Goal: Task Accomplishment & Management: Complete application form

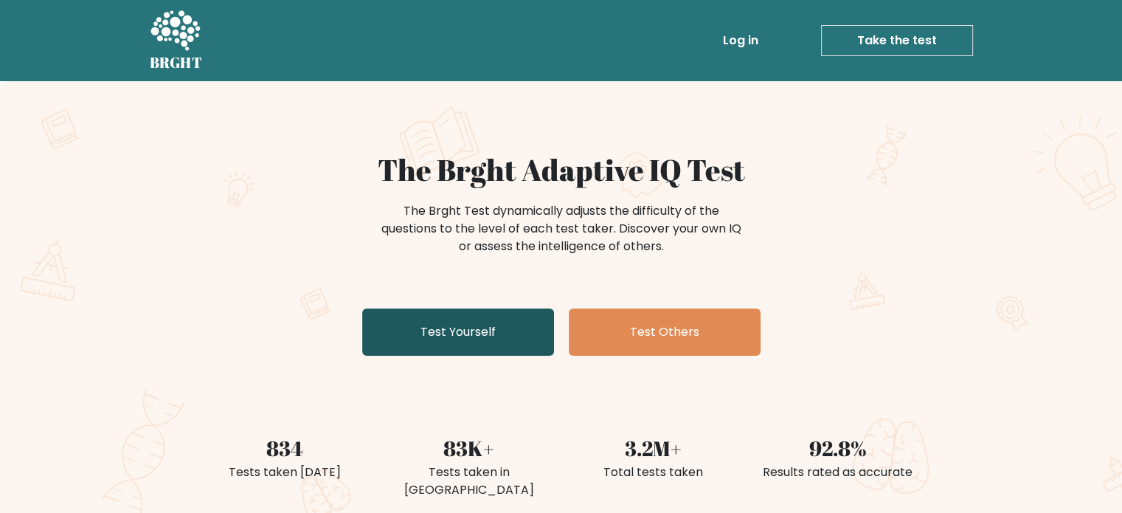
click at [476, 324] on link "Test Yourself" at bounding box center [458, 331] width 192 height 47
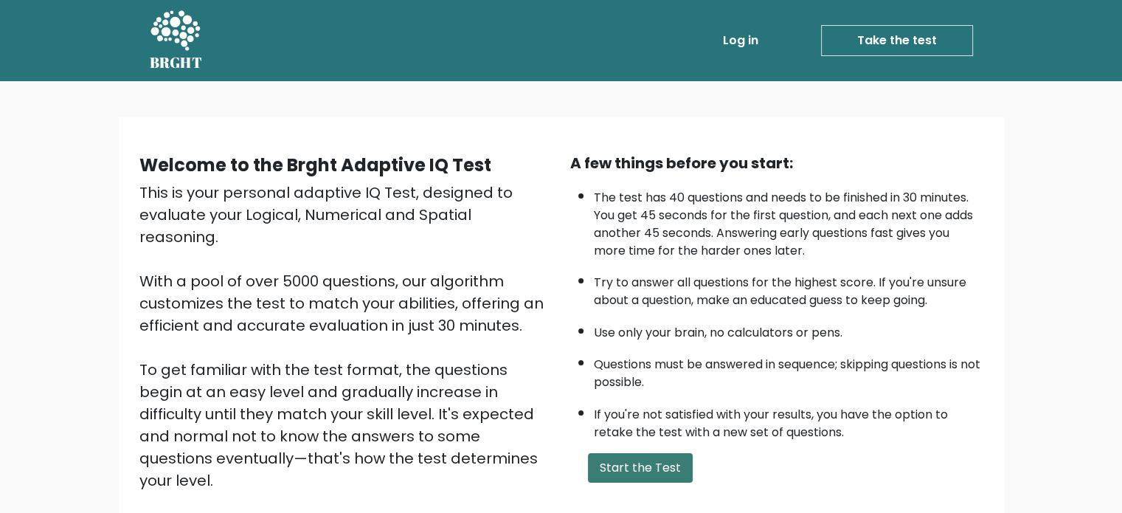
click at [610, 453] on button "Start the Test" at bounding box center [640, 468] width 105 height 30
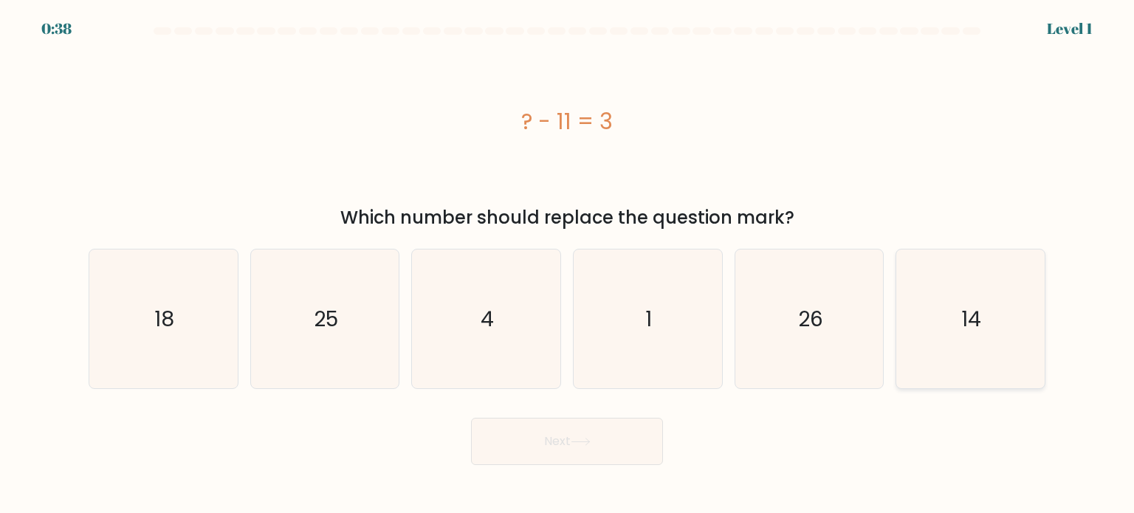
click at [945, 330] on icon "14" at bounding box center [969, 318] width 139 height 139
click at [568, 264] on input "f. 14" at bounding box center [567, 260] width 1 height 7
radio input "true"
click at [535, 452] on button "Next" at bounding box center [567, 441] width 192 height 47
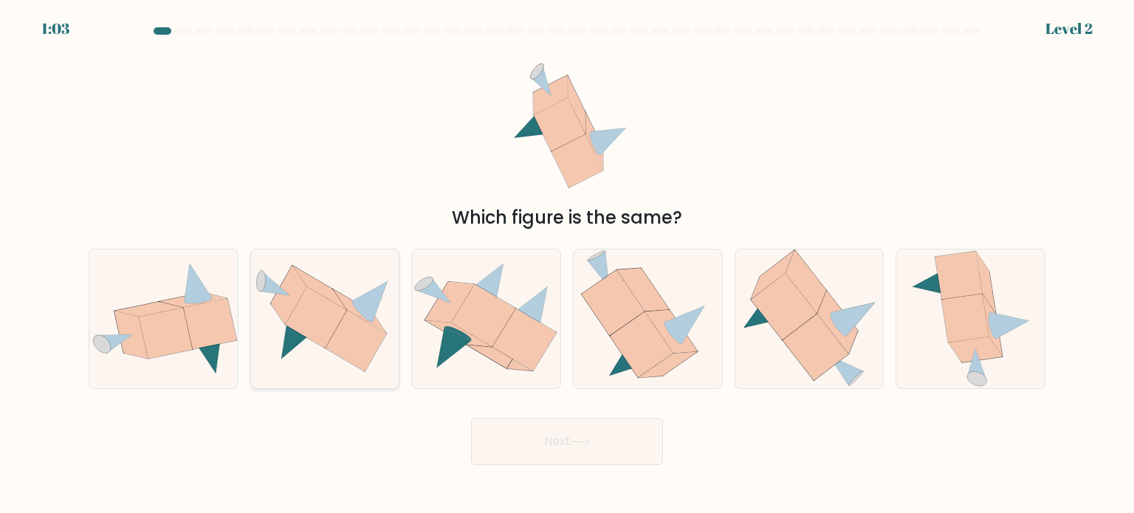
click at [275, 337] on icon at bounding box center [325, 318] width 148 height 107
click at [567, 264] on input "b." at bounding box center [567, 260] width 1 height 7
radio input "true"
click at [590, 442] on icon at bounding box center [580, 442] width 20 height 8
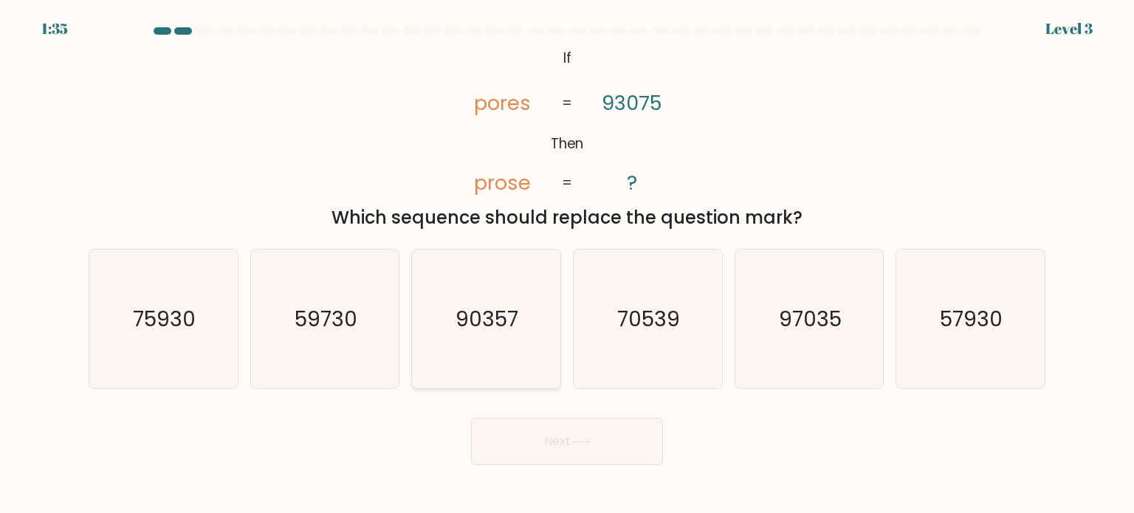
click at [503, 306] on text "90357" at bounding box center [487, 318] width 63 height 30
click at [567, 264] on input "c. 90357" at bounding box center [567, 260] width 1 height 7
radio input "true"
click at [543, 418] on button "Next" at bounding box center [567, 441] width 192 height 47
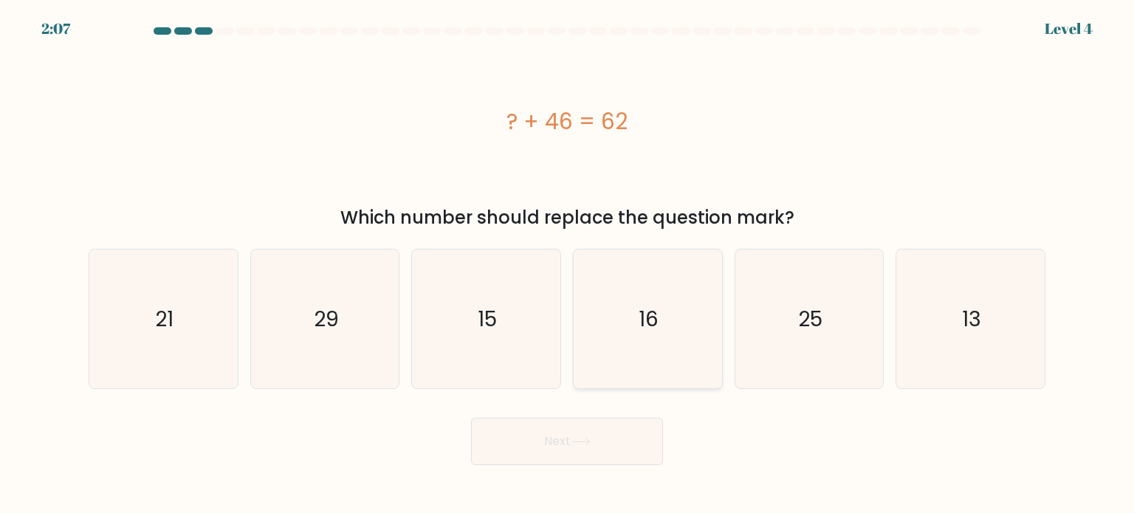
click at [677, 263] on icon "16" at bounding box center [647, 318] width 139 height 139
click at [568, 263] on input "d. 16" at bounding box center [567, 260] width 1 height 7
radio input "true"
click at [572, 439] on button "Next" at bounding box center [567, 441] width 192 height 47
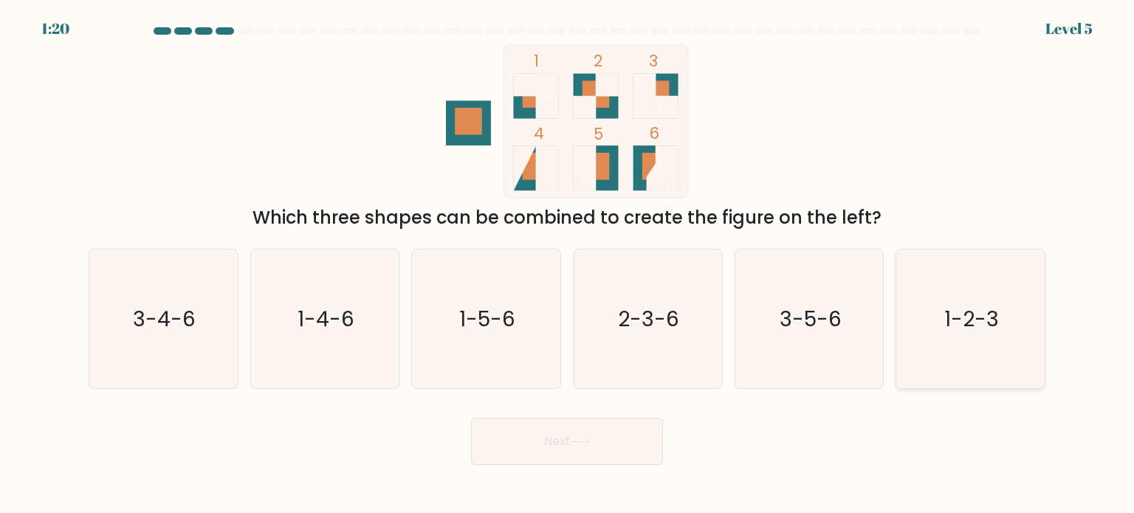
click at [935, 322] on icon "1-2-3" at bounding box center [969, 318] width 139 height 139
click at [568, 264] on input "f. 1-2-3" at bounding box center [567, 260] width 1 height 7
radio input "true"
click at [515, 454] on button "Next" at bounding box center [567, 441] width 192 height 47
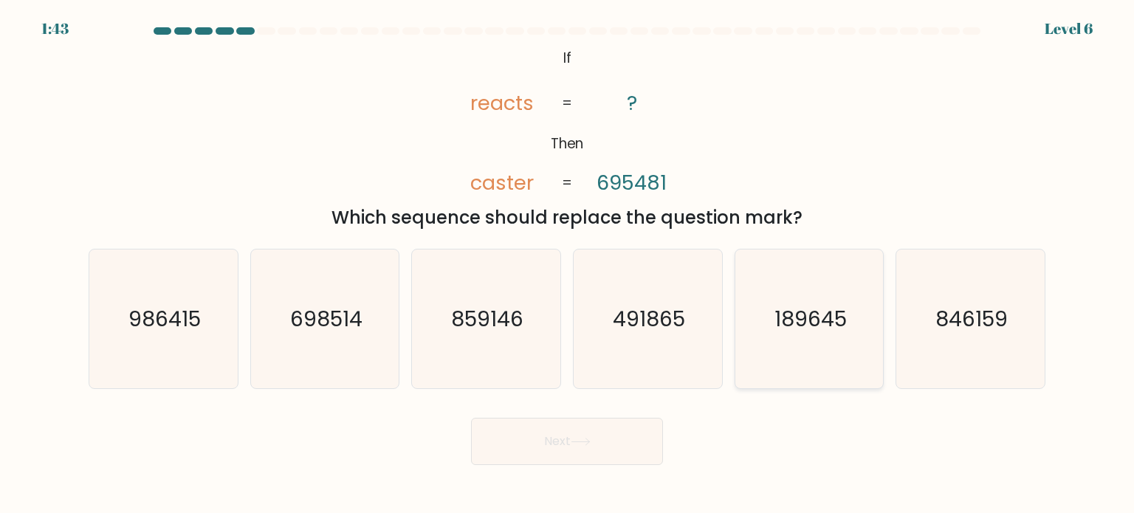
click at [772, 316] on icon "189645" at bounding box center [808, 318] width 139 height 139
click at [568, 264] on input "e. 189645" at bounding box center [567, 260] width 1 height 7
radio input "true"
click at [558, 445] on button "Next" at bounding box center [567, 441] width 192 height 47
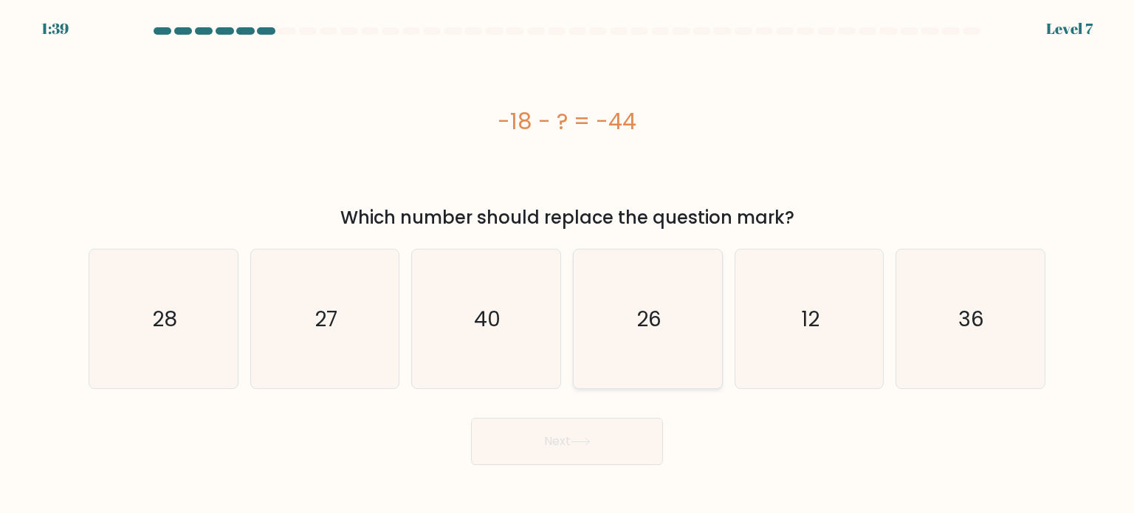
click at [626, 326] on icon "26" at bounding box center [647, 318] width 139 height 139
click at [568, 264] on input "d. 26" at bounding box center [567, 260] width 1 height 7
radio input "true"
click at [549, 433] on button "Next" at bounding box center [567, 441] width 192 height 47
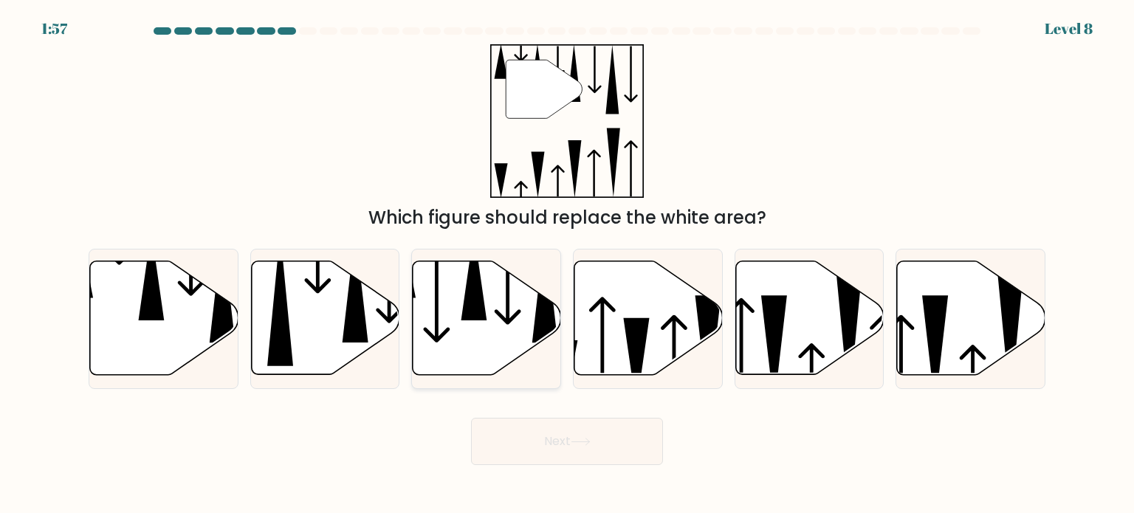
click at [504, 308] on icon at bounding box center [487, 318] width 148 height 114
click at [567, 264] on input "c." at bounding box center [567, 260] width 1 height 7
radio input "true"
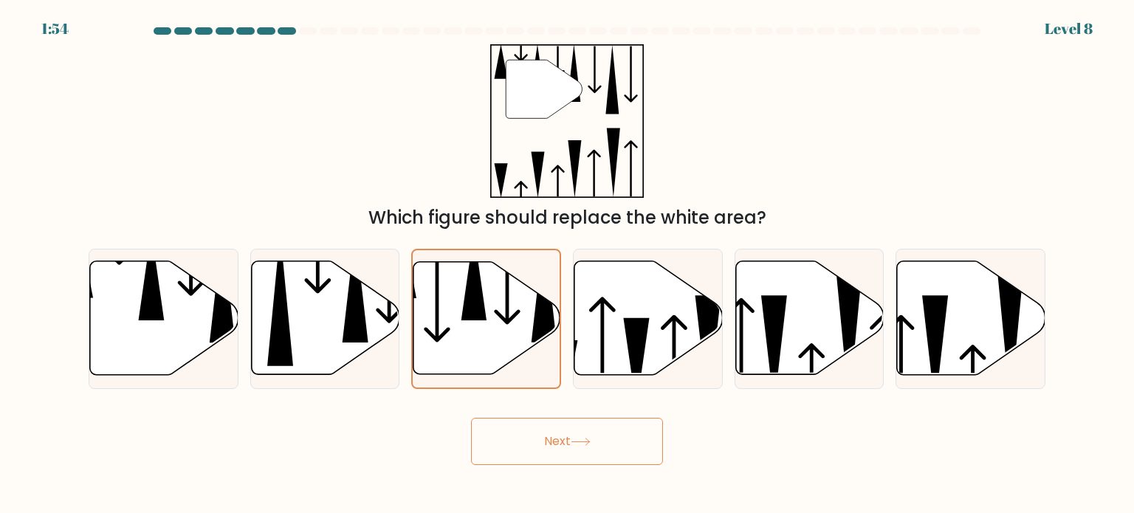
click at [539, 438] on button "Next" at bounding box center [567, 441] width 192 height 47
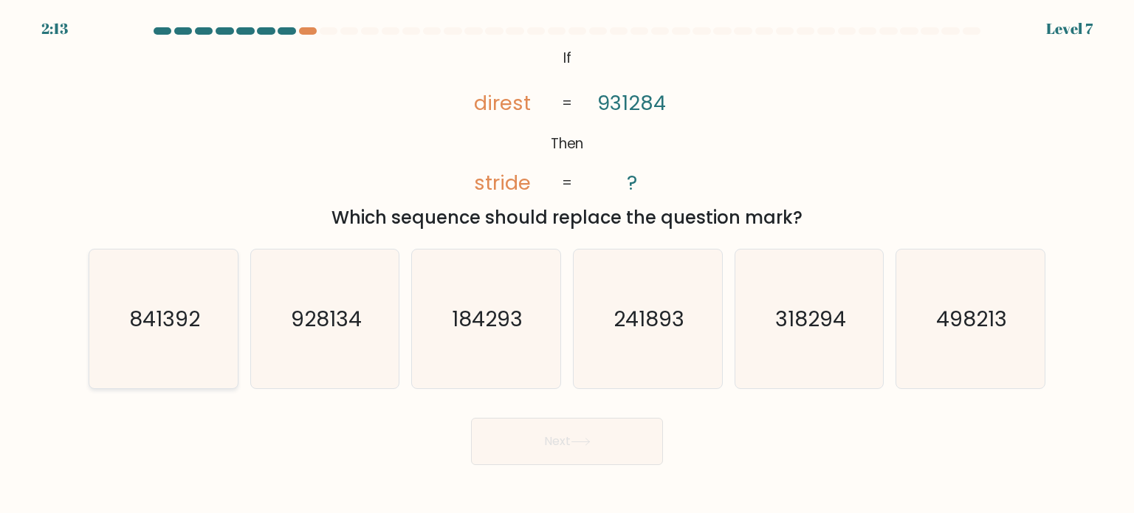
click at [127, 347] on icon "841392" at bounding box center [163, 318] width 139 height 139
click at [567, 264] on input "a. 841392" at bounding box center [567, 260] width 1 height 7
radio input "true"
click at [517, 430] on button "Next" at bounding box center [567, 441] width 192 height 47
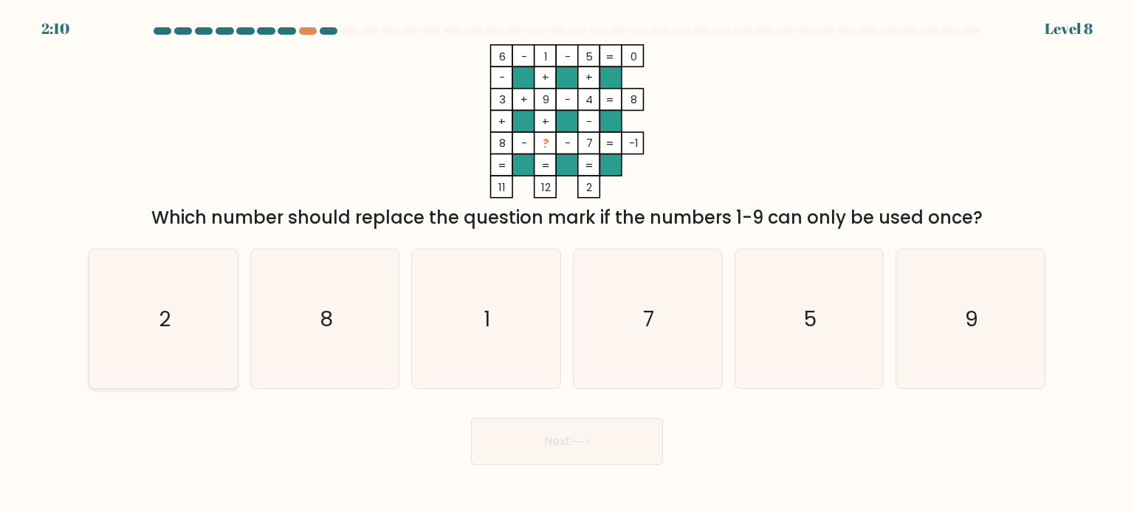
click at [171, 327] on icon "2" at bounding box center [163, 318] width 139 height 139
click at [567, 264] on input "a. 2" at bounding box center [567, 260] width 1 height 7
radio input "true"
click at [537, 447] on button "Next" at bounding box center [567, 441] width 192 height 47
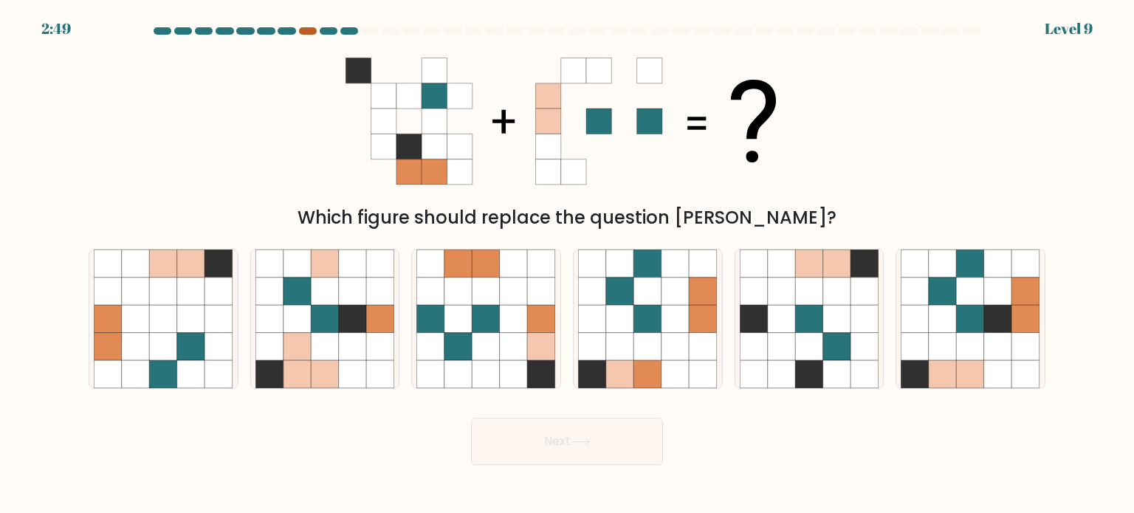
click at [307, 27] on div at bounding box center [308, 30] width 18 height 7
click at [307, 33] on div at bounding box center [308, 30] width 18 height 7
click at [351, 35] on div at bounding box center [567, 33] width 974 height 13
click at [984, 319] on icon at bounding box center [998, 319] width 28 height 28
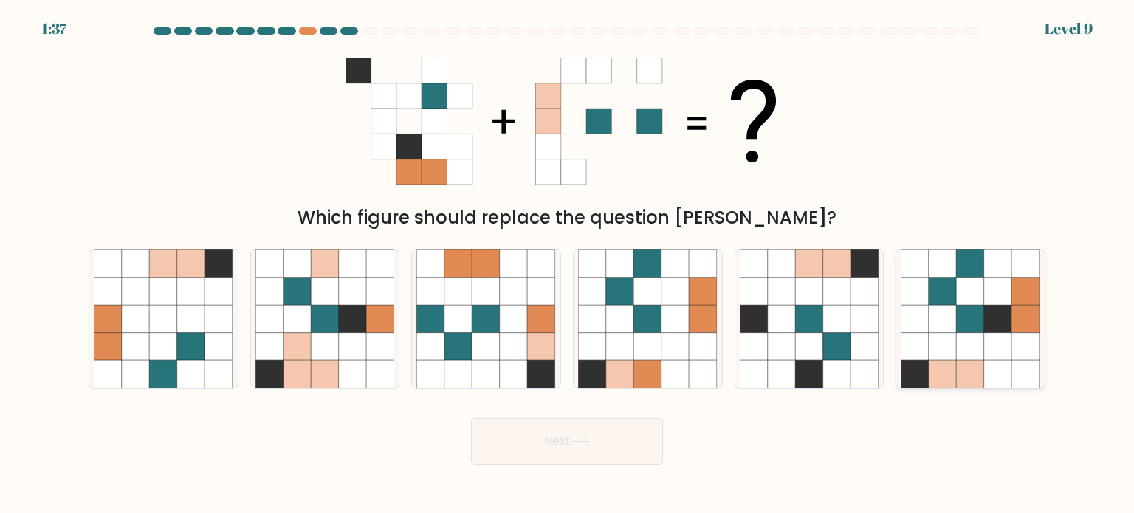
click at [568, 264] on input "f." at bounding box center [567, 260] width 1 height 7
radio input "true"
click at [614, 421] on button "Next" at bounding box center [567, 441] width 192 height 47
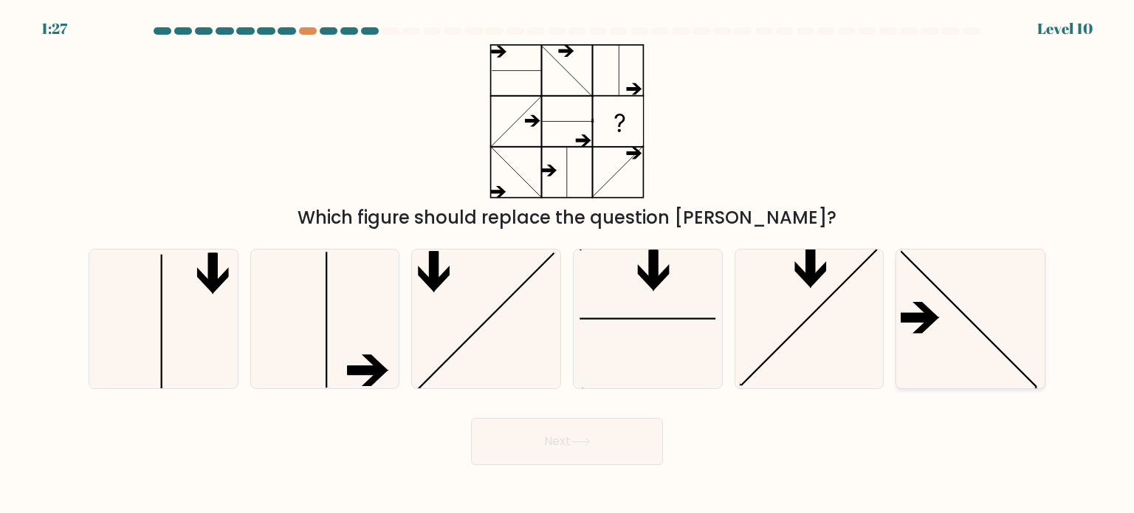
click at [921, 338] on icon at bounding box center [969, 318] width 139 height 139
click at [568, 264] on input "f." at bounding box center [567, 260] width 1 height 7
radio input "true"
click at [549, 435] on button "Next" at bounding box center [567, 441] width 192 height 47
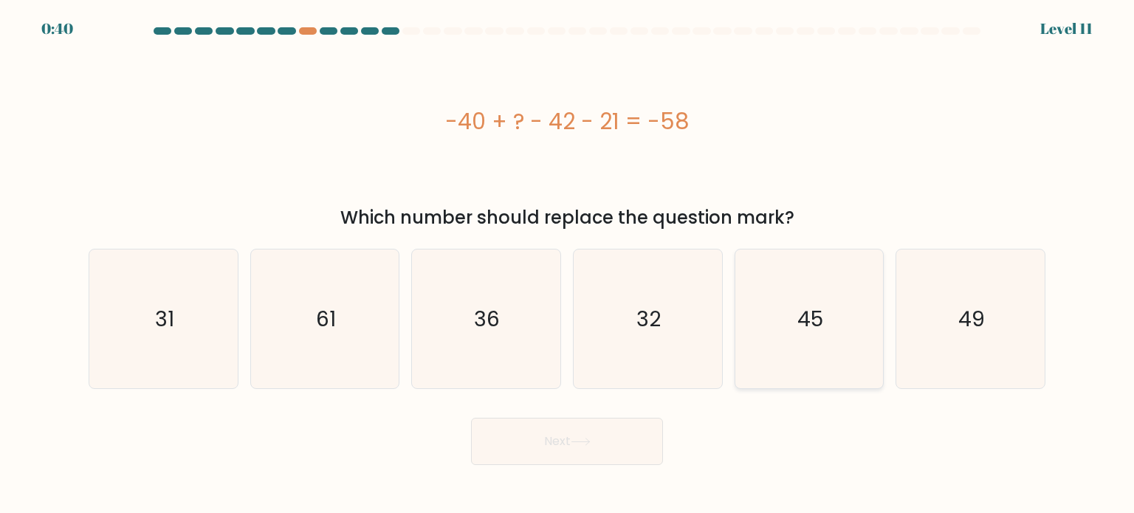
click at [817, 328] on text "45" at bounding box center [810, 318] width 26 height 30
click at [568, 264] on input "e. 45" at bounding box center [567, 260] width 1 height 7
radio input "true"
click at [579, 458] on button "Next" at bounding box center [567, 441] width 192 height 47
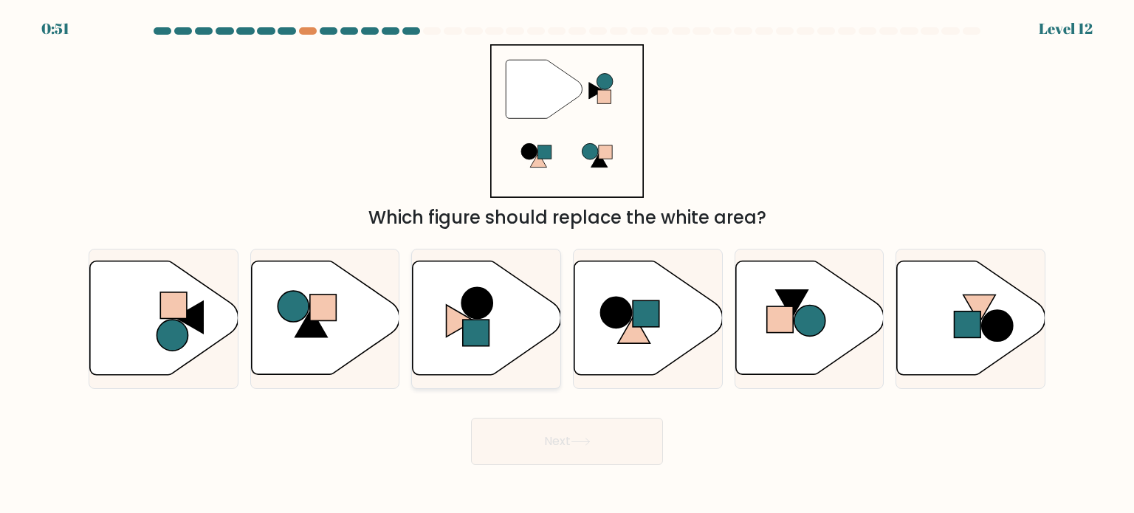
click at [477, 348] on icon at bounding box center [487, 318] width 148 height 114
click at [567, 264] on input "c." at bounding box center [567, 260] width 1 height 7
radio input "true"
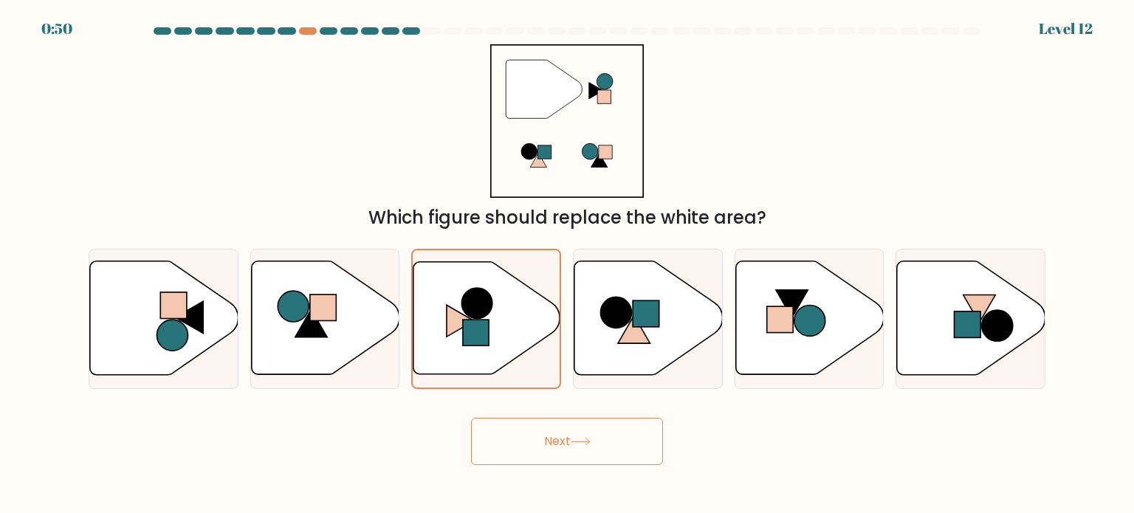
click at [527, 424] on button "Next" at bounding box center [567, 441] width 192 height 47
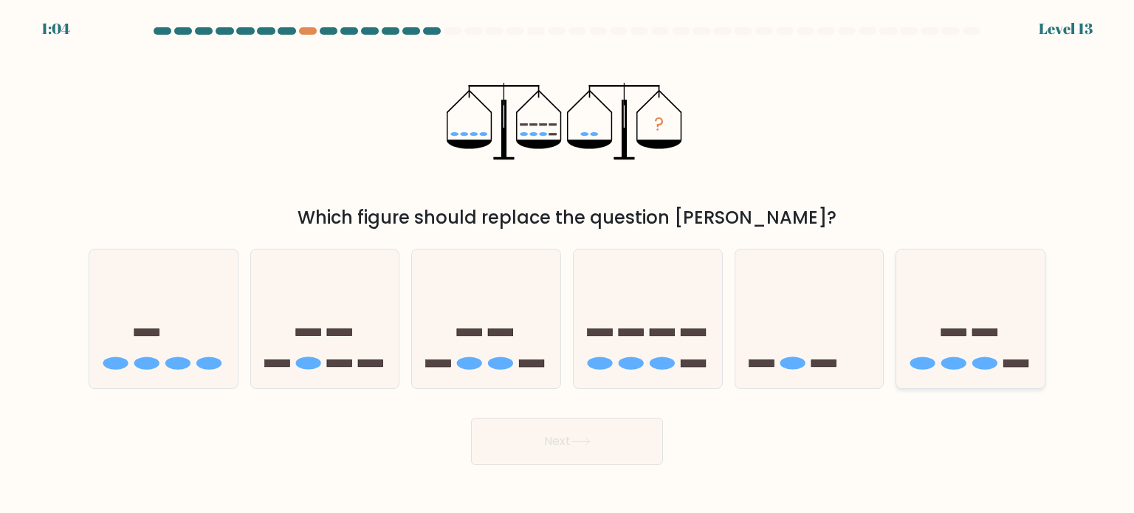
click at [931, 325] on icon at bounding box center [970, 319] width 148 height 123
click at [568, 264] on input "f." at bounding box center [567, 260] width 1 height 7
radio input "true"
click at [805, 338] on icon at bounding box center [809, 319] width 148 height 123
click at [568, 264] on input "e." at bounding box center [567, 260] width 1 height 7
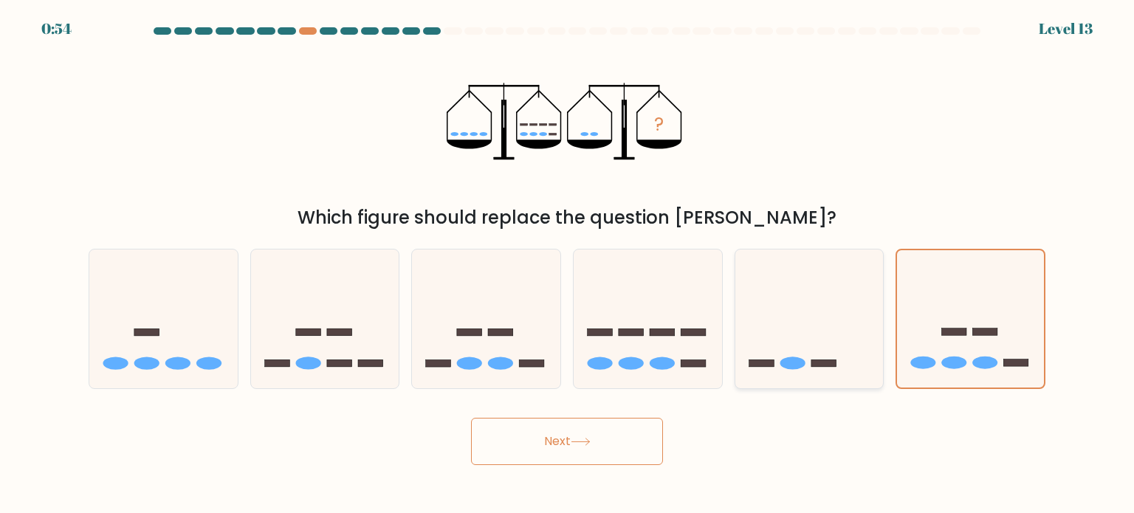
radio input "true"
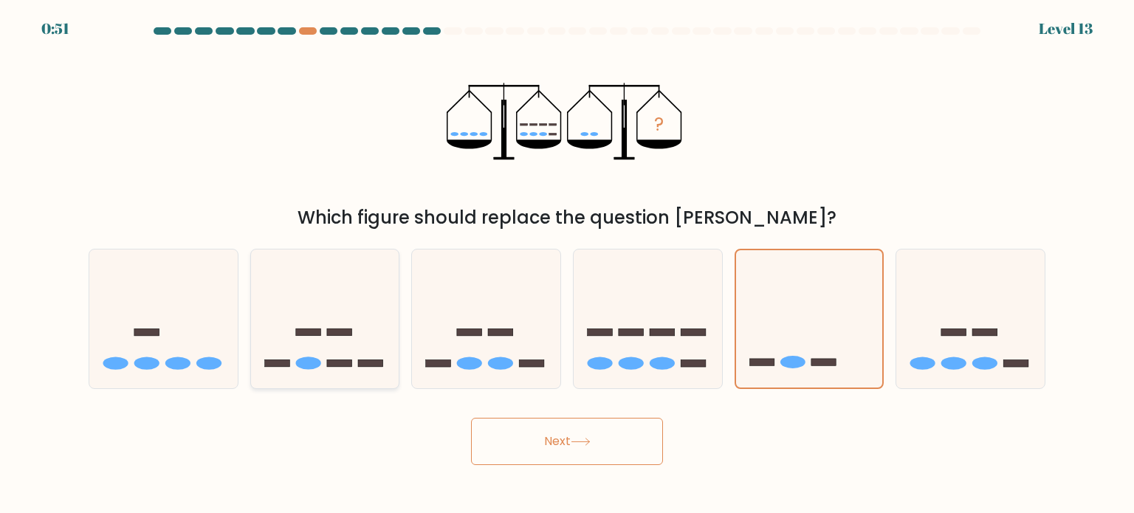
click at [346, 325] on icon at bounding box center [325, 319] width 148 height 123
click at [567, 264] on input "b." at bounding box center [567, 260] width 1 height 7
radio input "true"
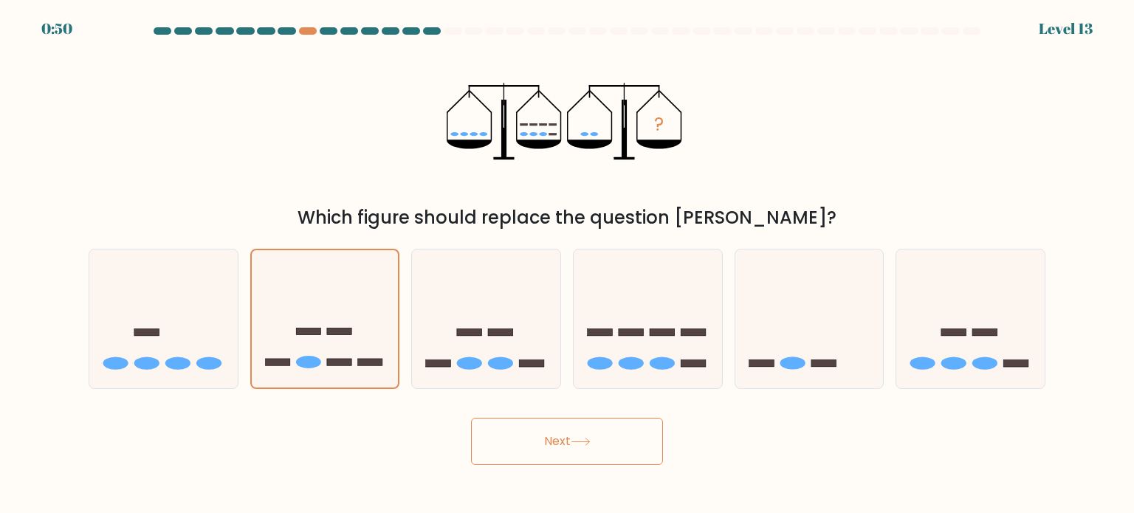
click at [540, 449] on button "Next" at bounding box center [567, 441] width 192 height 47
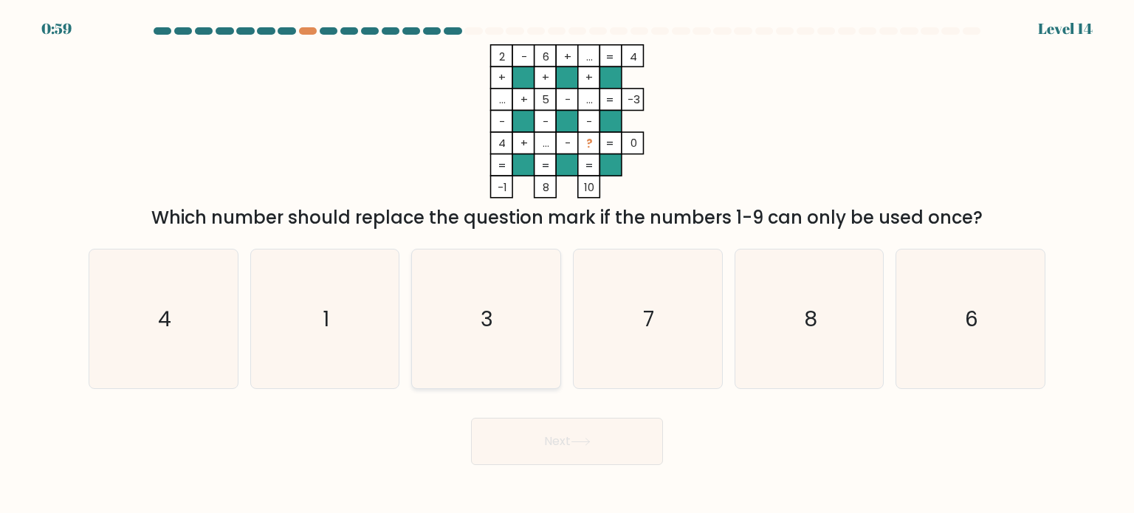
click at [530, 295] on icon "3" at bounding box center [485, 318] width 139 height 139
click at [567, 264] on input "c. 3" at bounding box center [567, 260] width 1 height 7
radio input "true"
click at [524, 436] on button "Next" at bounding box center [567, 441] width 192 height 47
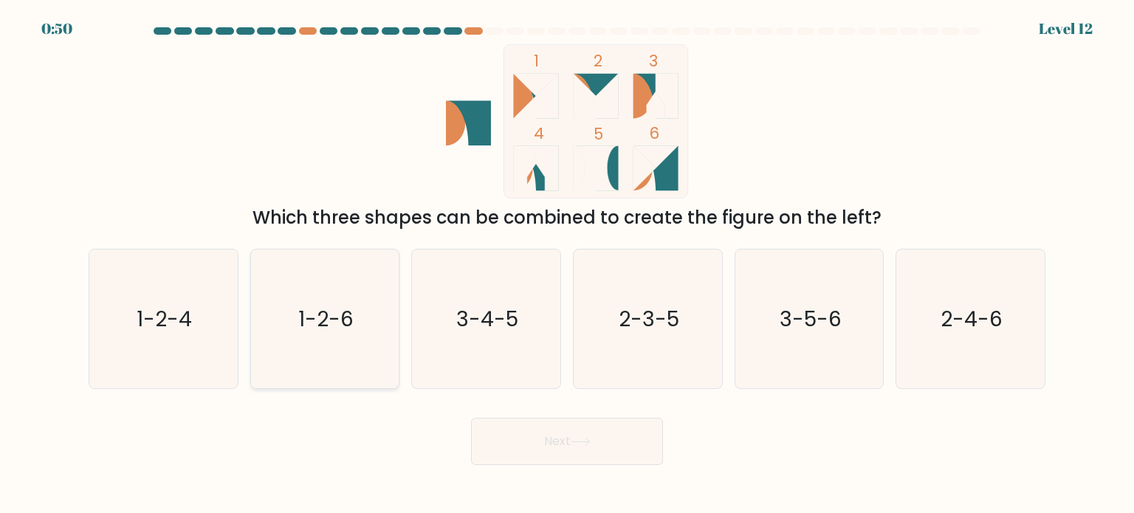
click at [357, 306] on icon "1-2-6" at bounding box center [324, 318] width 139 height 139
click at [567, 264] on input "b. 1-2-6" at bounding box center [567, 260] width 1 height 7
radio input "true"
click at [553, 451] on button "Next" at bounding box center [567, 441] width 192 height 47
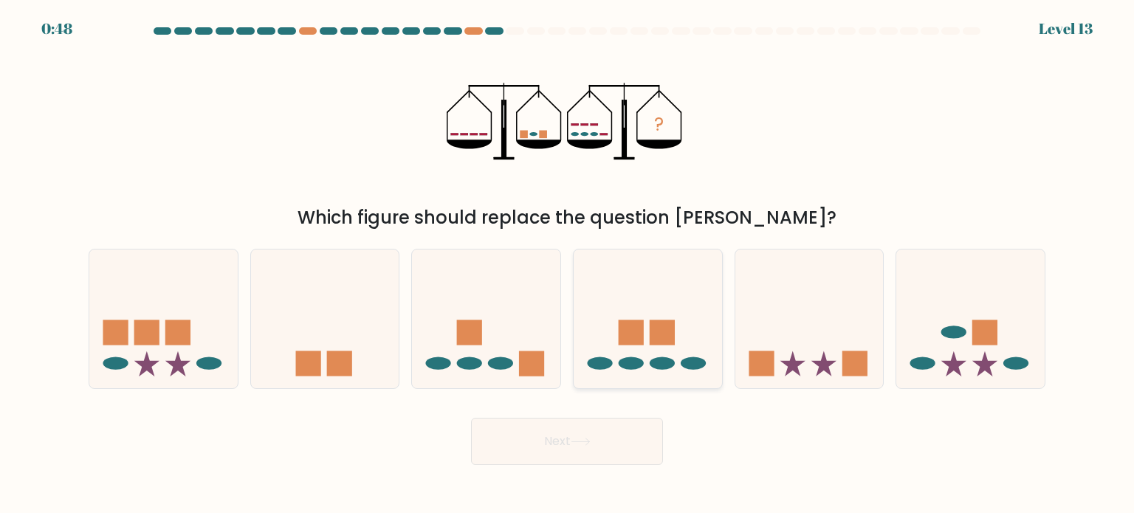
click at [649, 328] on rect at bounding box center [661, 332] width 25 height 25
click at [568, 264] on input "d." at bounding box center [567, 260] width 1 height 7
radio input "true"
click at [573, 439] on button "Next" at bounding box center [567, 441] width 192 height 47
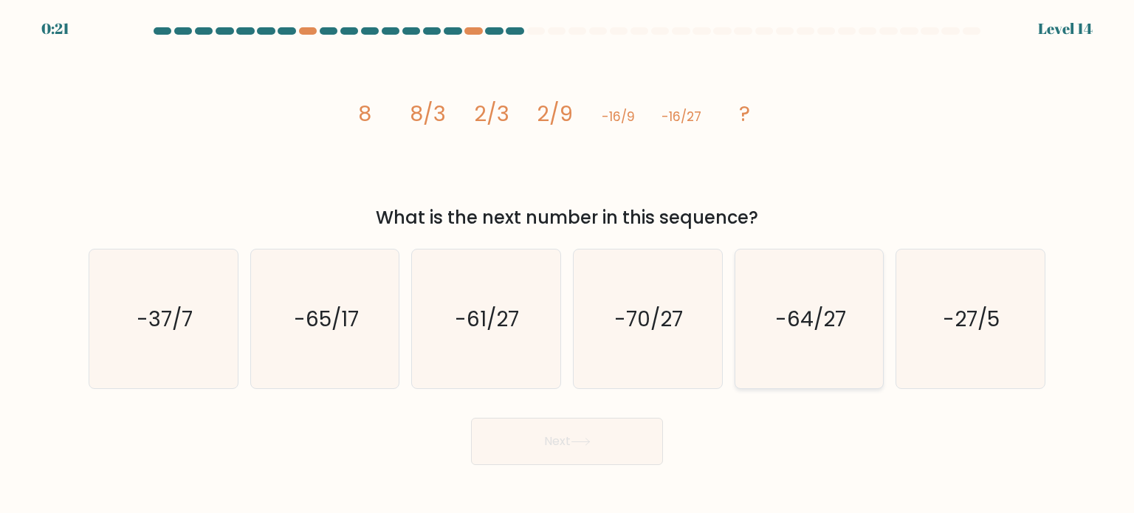
click at [821, 309] on text "-64/27" at bounding box center [810, 318] width 71 height 30
click at [568, 264] on input "e. -64/27" at bounding box center [567, 260] width 1 height 7
radio input "true"
click at [576, 437] on button "Next" at bounding box center [567, 441] width 192 height 47
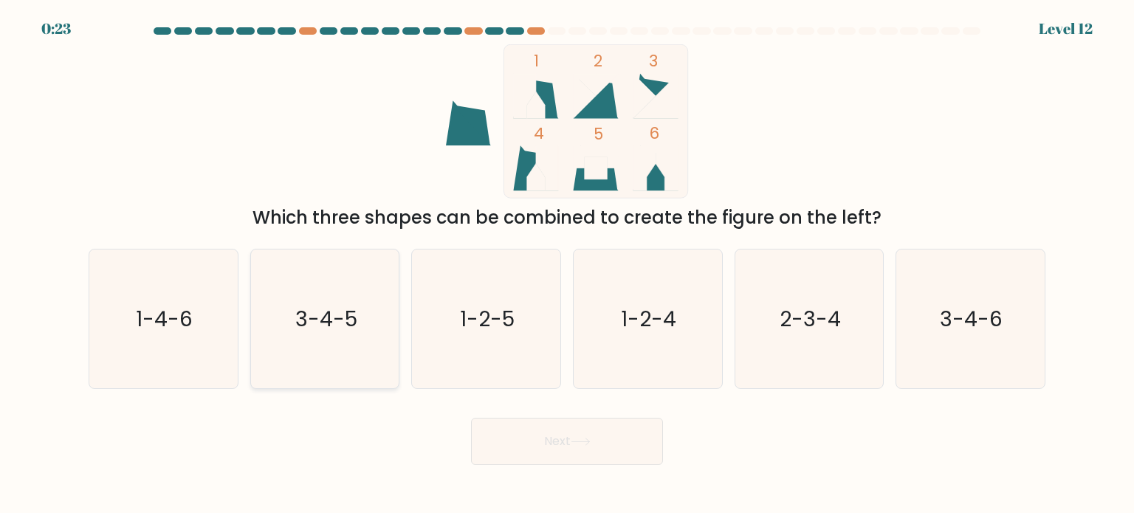
click at [353, 327] on text "3-4-5" at bounding box center [326, 318] width 62 height 30
click at [567, 264] on input "b. 3-4-5" at bounding box center [567, 260] width 1 height 7
radio input "true"
click at [550, 435] on button "Next" at bounding box center [567, 441] width 192 height 47
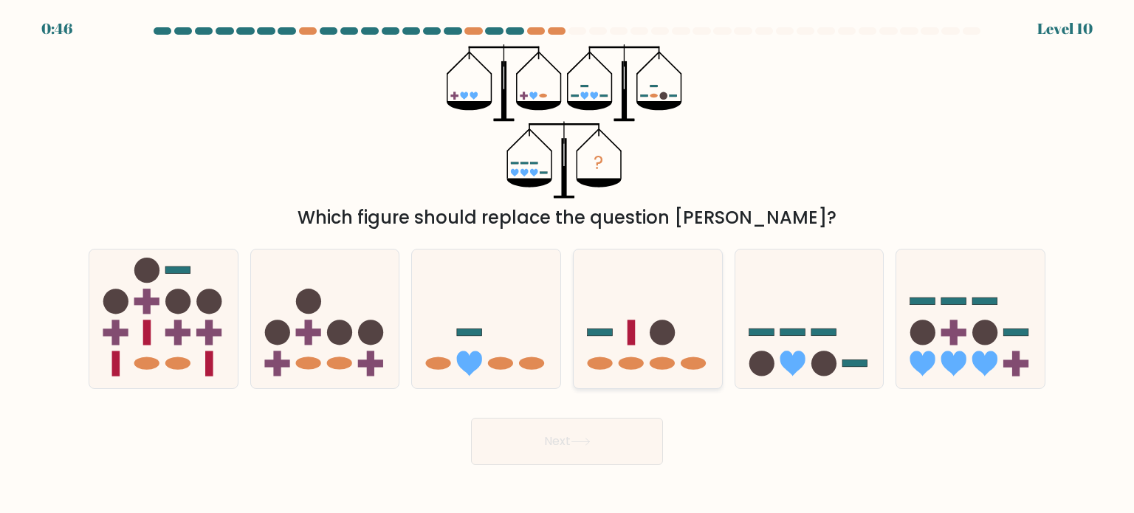
click at [653, 323] on circle at bounding box center [661, 332] width 25 height 25
click at [568, 264] on input "d." at bounding box center [567, 260] width 1 height 7
radio input "true"
click at [613, 441] on button "Next" at bounding box center [567, 441] width 192 height 47
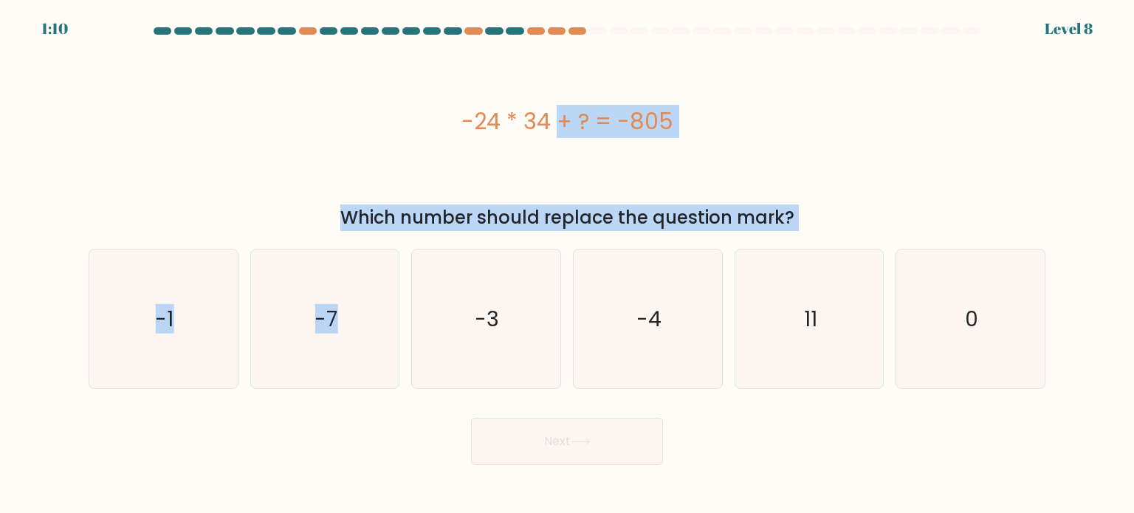
drag, startPoint x: 352, startPoint y: 315, endPoint x: 353, endPoint y: 160, distance: 155.0
click at [353, 160] on form "a. 0" at bounding box center [567, 246] width 1134 height 438
click at [242, 218] on div "Which number should replace the question mark?" at bounding box center [566, 217] width 939 height 27
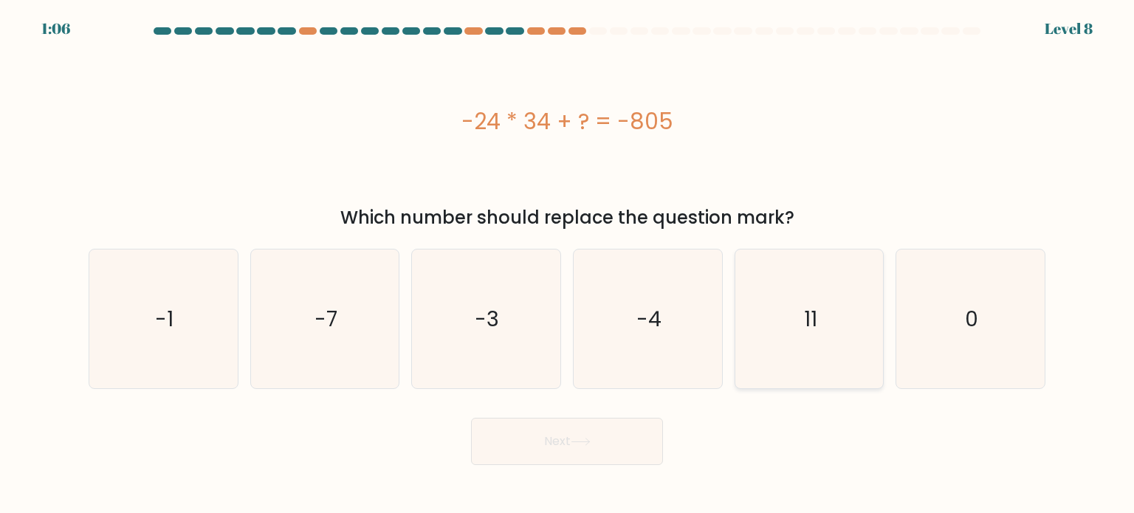
click at [829, 369] on icon "11" at bounding box center [808, 318] width 139 height 139
click at [568, 264] on input "e. 11" at bounding box center [567, 260] width 1 height 7
radio input "true"
click at [605, 450] on button "Next" at bounding box center [567, 441] width 192 height 47
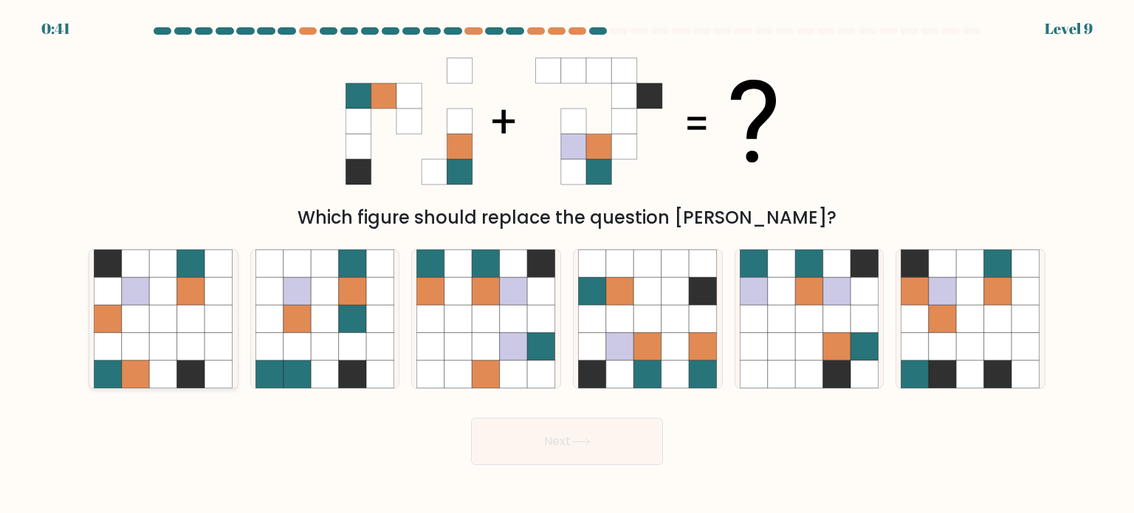
click at [215, 339] on icon at bounding box center [219, 346] width 28 height 28
click at [567, 264] on input "a." at bounding box center [567, 260] width 1 height 7
radio input "true"
click at [546, 438] on button "Next" at bounding box center [567, 441] width 192 height 47
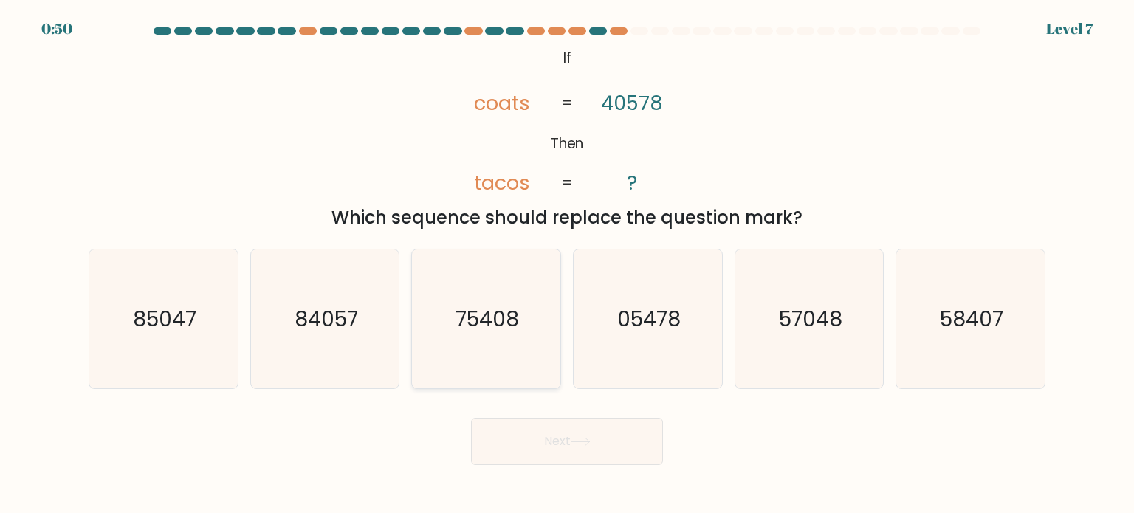
click at [517, 350] on icon "75408" at bounding box center [485, 318] width 139 height 139
click at [567, 264] on input "c. 75408" at bounding box center [567, 260] width 1 height 7
radio input "true"
click at [551, 443] on button "Next" at bounding box center [567, 441] width 192 height 47
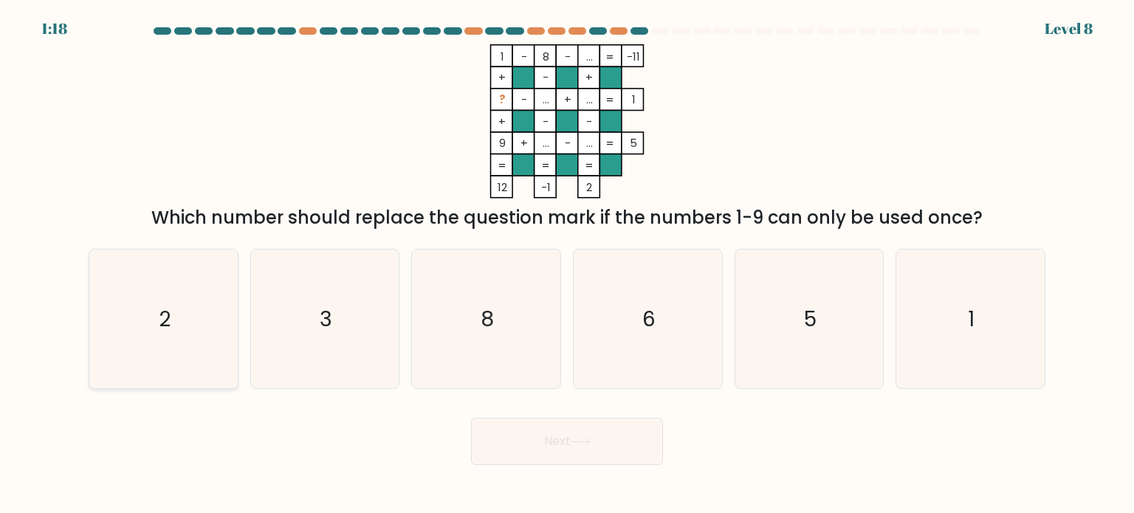
click at [176, 294] on icon "2" at bounding box center [163, 318] width 139 height 139
click at [567, 264] on input "a. 2" at bounding box center [567, 260] width 1 height 7
radio input "true"
click at [537, 446] on button "Next" at bounding box center [567, 441] width 192 height 47
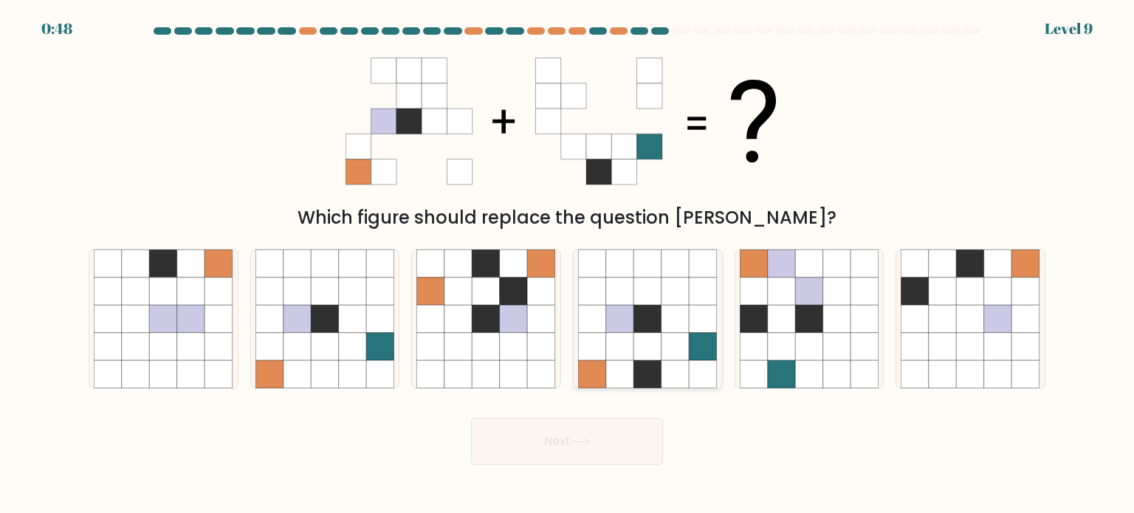
click at [630, 383] on icon at bounding box center [620, 374] width 28 height 28
click at [568, 264] on input "d." at bounding box center [567, 260] width 1 height 7
radio input "true"
click at [590, 444] on icon at bounding box center [580, 442] width 20 height 8
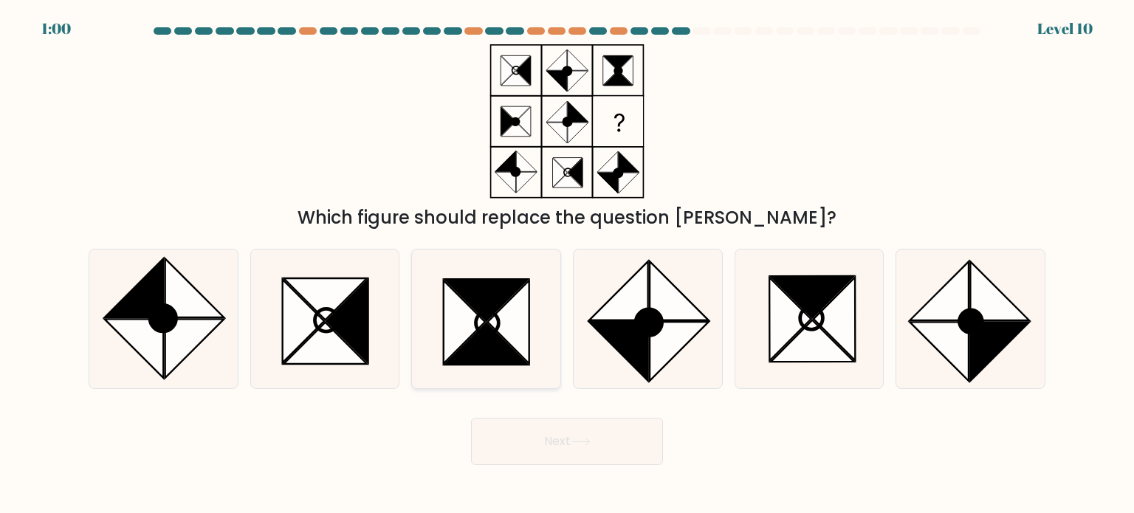
click at [491, 300] on icon at bounding box center [486, 299] width 83 height 41
click at [567, 264] on input "c." at bounding box center [567, 260] width 1 height 7
radio input "true"
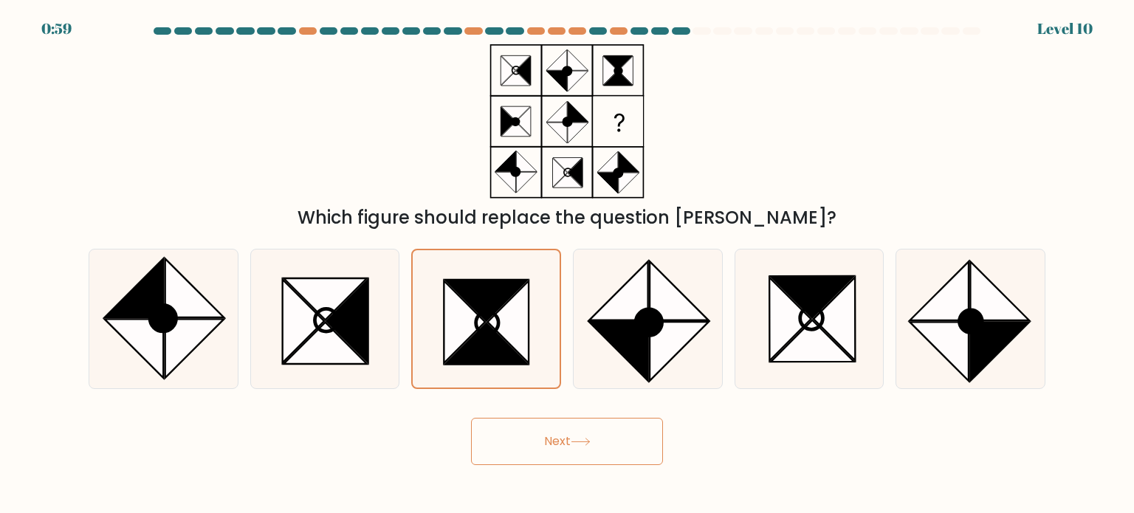
click at [537, 433] on button "Next" at bounding box center [567, 441] width 192 height 47
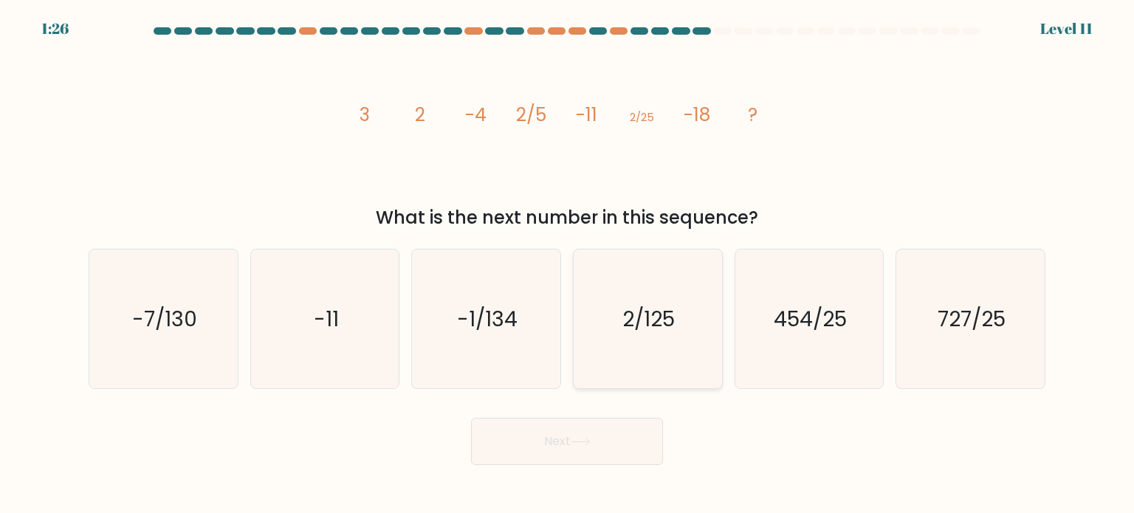
click at [623, 303] on icon "2/125" at bounding box center [647, 318] width 139 height 139
click at [568, 264] on input "d. 2/125" at bounding box center [567, 260] width 1 height 7
radio input "true"
click at [589, 425] on button "Next" at bounding box center [567, 441] width 192 height 47
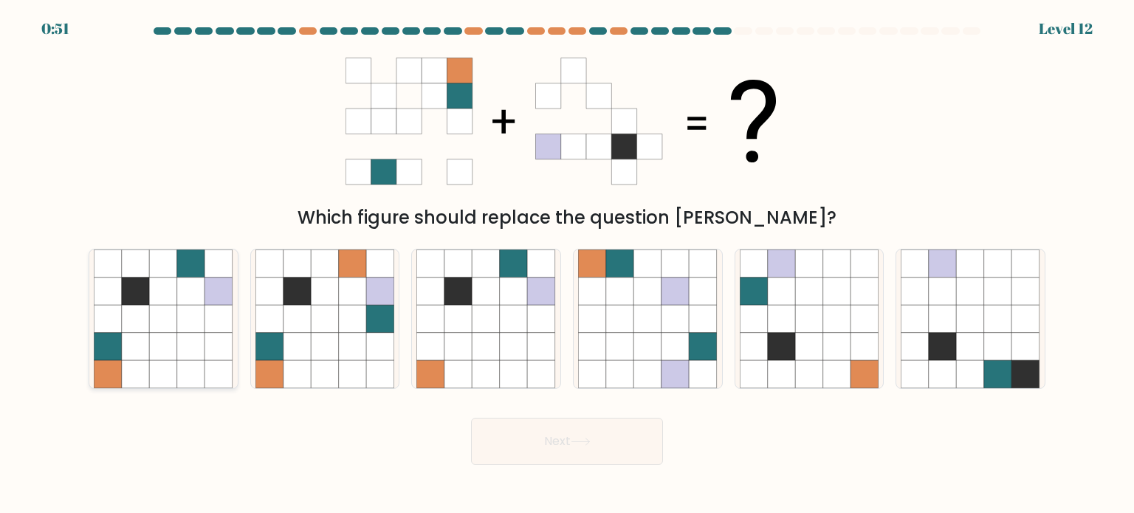
click at [181, 317] on icon at bounding box center [191, 319] width 28 height 28
click at [567, 264] on input "a." at bounding box center [567, 260] width 1 height 7
radio input "true"
click at [584, 434] on button "Next" at bounding box center [567, 441] width 192 height 47
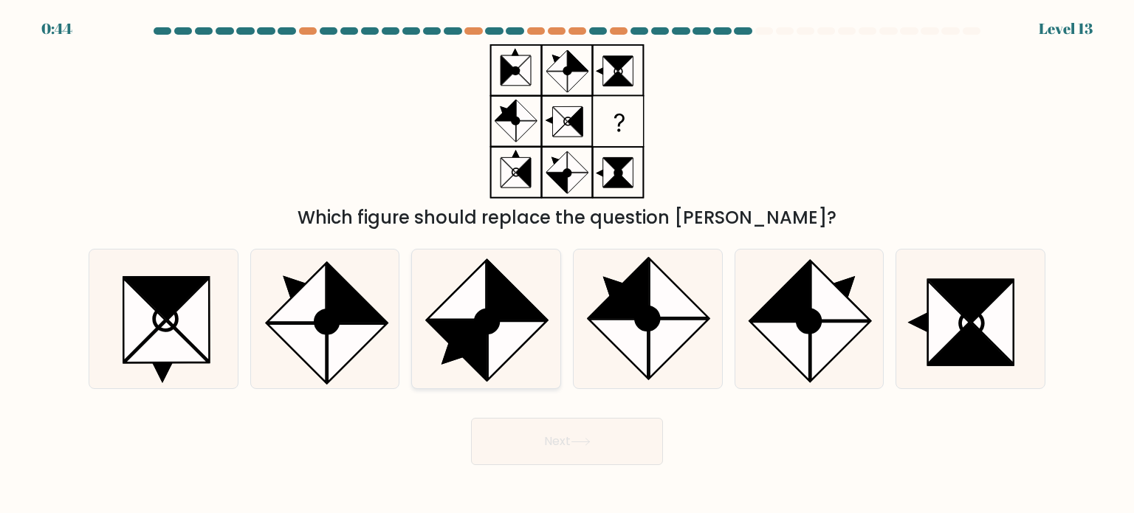
click at [453, 325] on icon at bounding box center [456, 350] width 59 height 59
click at [567, 264] on input "c." at bounding box center [567, 260] width 1 height 7
radio input "true"
click at [563, 438] on button "Next" at bounding box center [567, 441] width 192 height 47
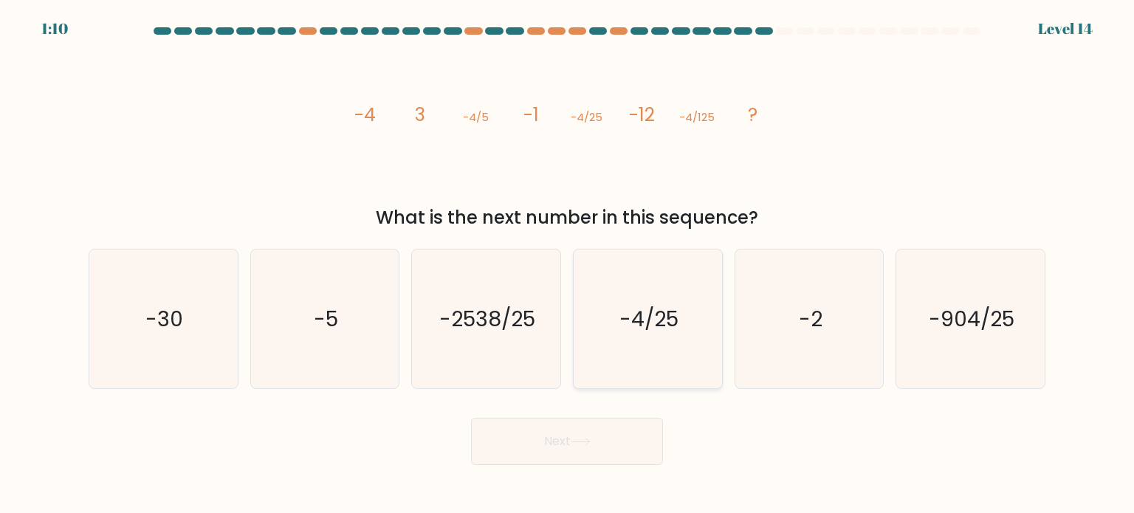
click at [643, 321] on text "-4/25" at bounding box center [648, 318] width 59 height 30
click at [568, 264] on input "d. -4/25" at bounding box center [567, 260] width 1 height 7
radio input "true"
click at [601, 442] on button "Next" at bounding box center [567, 441] width 192 height 47
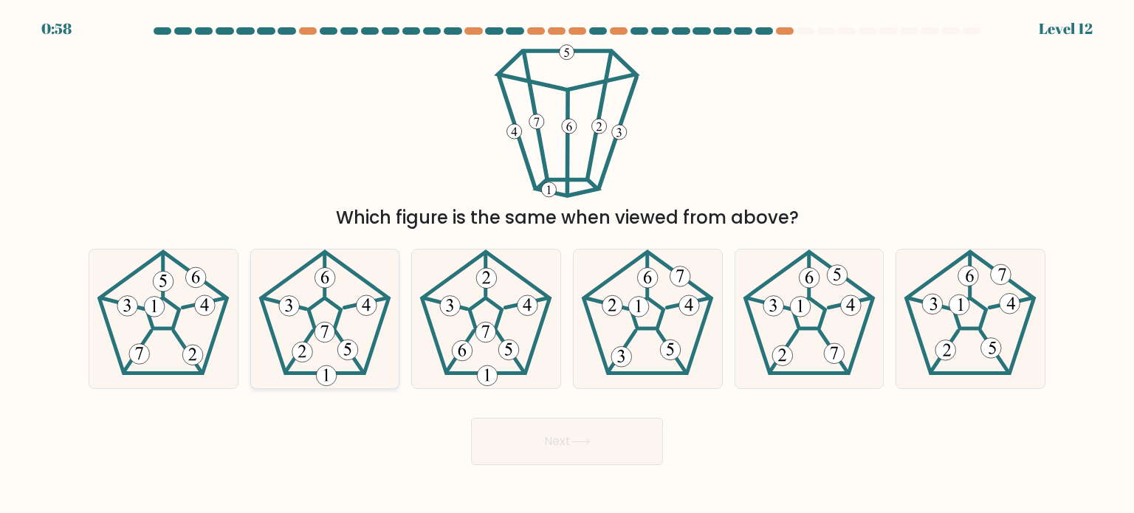
click at [336, 333] on 173 at bounding box center [349, 352] width 28 height 42
click at [567, 264] on input "b." at bounding box center [567, 260] width 1 height 7
radio input "true"
click at [545, 437] on button "Next" at bounding box center [567, 441] width 192 height 47
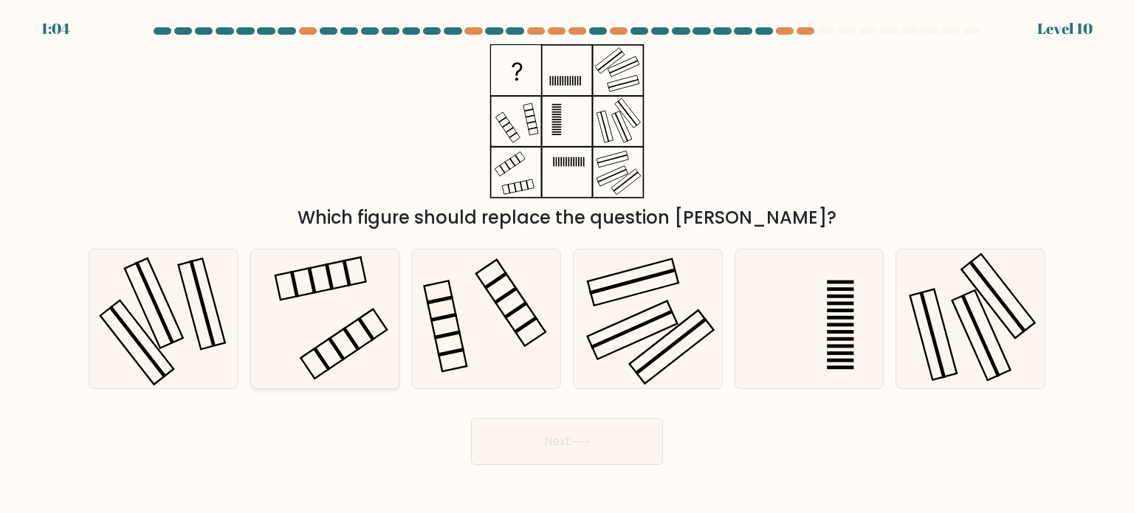
click at [322, 324] on icon at bounding box center [324, 318] width 139 height 139
click at [567, 264] on input "b." at bounding box center [567, 260] width 1 height 7
radio input "true"
click at [553, 444] on button "Next" at bounding box center [567, 441] width 192 height 47
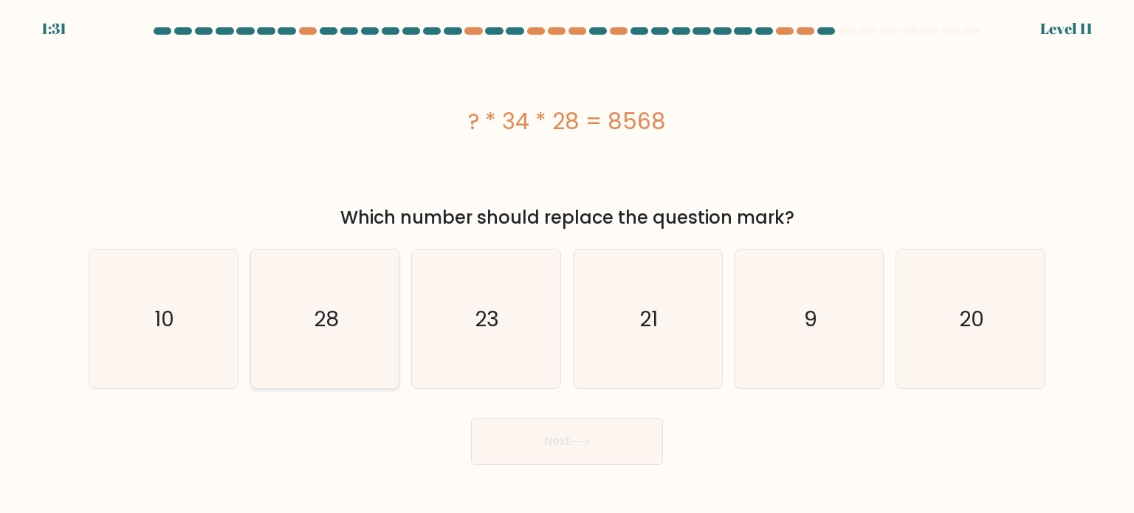
click at [325, 297] on icon "28" at bounding box center [324, 318] width 139 height 139
click at [567, 264] on input "b. 28" at bounding box center [567, 260] width 1 height 7
radio input "true"
click at [512, 444] on button "Next" at bounding box center [567, 441] width 192 height 47
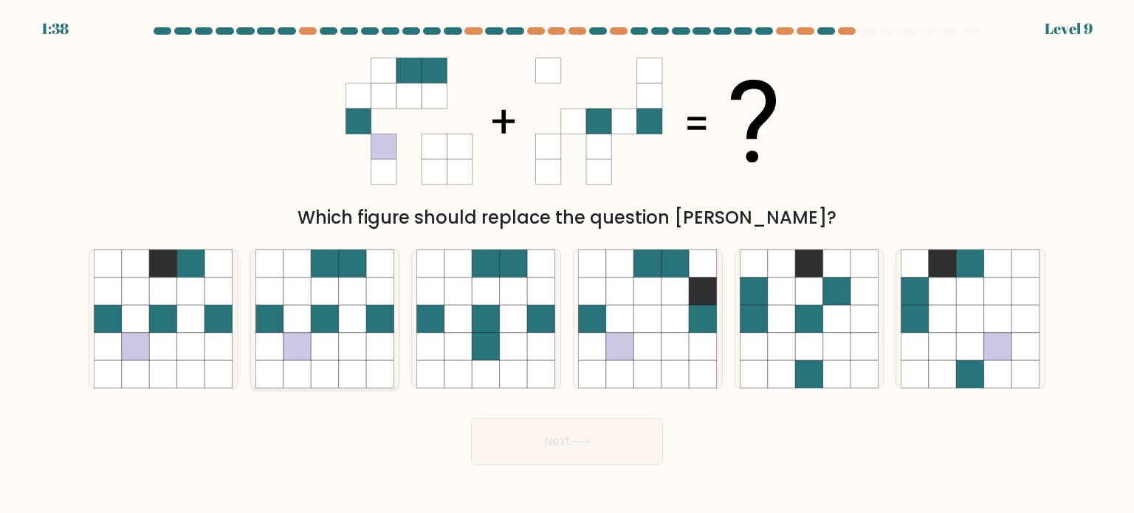
click at [312, 342] on icon at bounding box center [325, 346] width 28 height 28
click at [567, 264] on input "b." at bounding box center [567, 260] width 1 height 7
radio input "true"
click at [618, 442] on button "Next" at bounding box center [567, 441] width 192 height 47
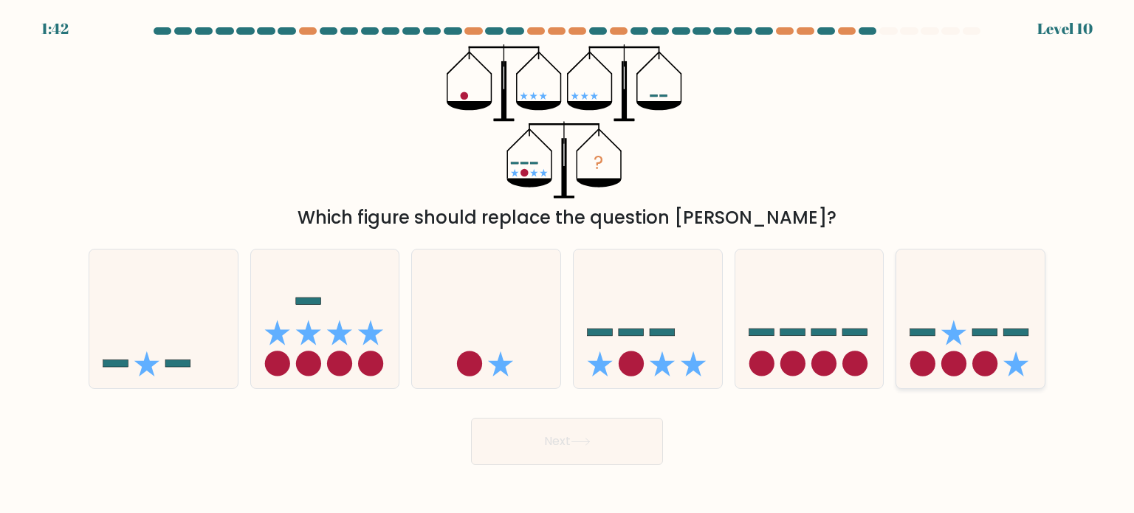
click at [945, 344] on icon at bounding box center [970, 319] width 148 height 123
click at [568, 264] on input "f." at bounding box center [567, 260] width 1 height 7
radio input "true"
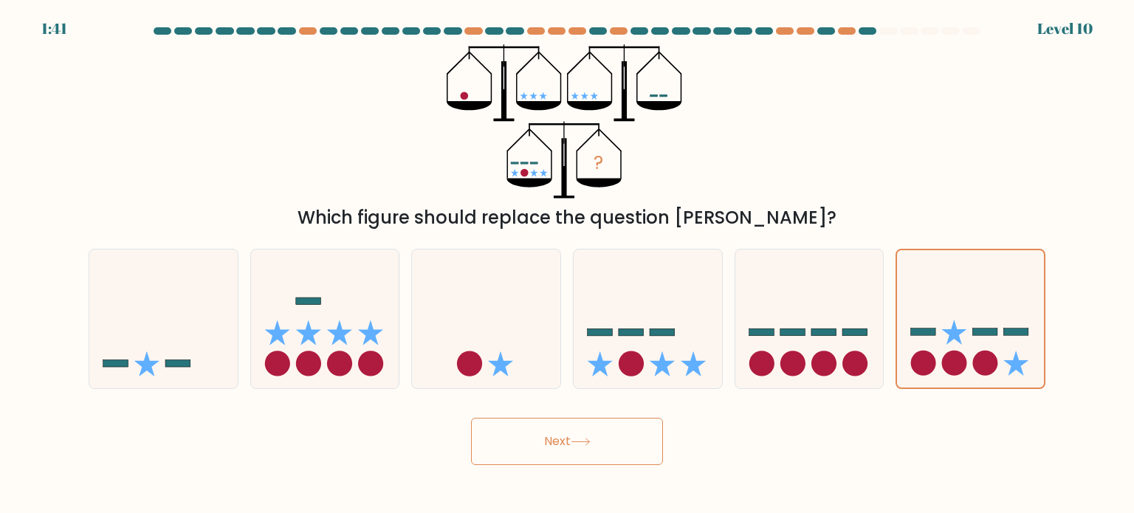
click at [576, 438] on icon at bounding box center [580, 442] width 20 height 8
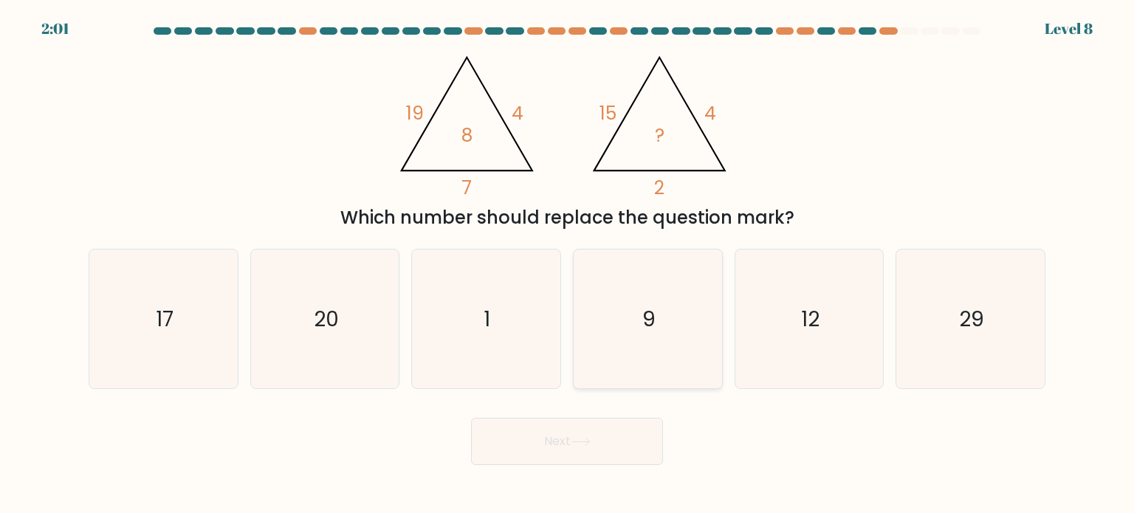
click at [658, 337] on icon "9" at bounding box center [647, 318] width 139 height 139
click at [568, 264] on input "d. 9" at bounding box center [567, 260] width 1 height 7
radio input "true"
click at [584, 446] on button "Next" at bounding box center [567, 441] width 192 height 47
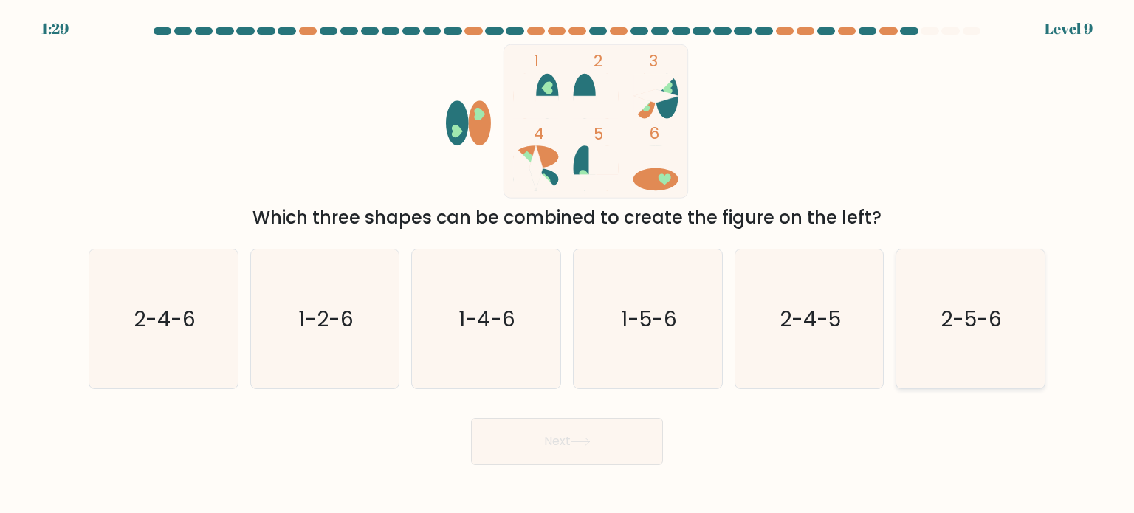
click at [988, 327] on text "2-5-6" at bounding box center [971, 318] width 61 height 30
click at [568, 264] on input "f. 2-5-6" at bounding box center [567, 260] width 1 height 7
radio input "true"
click at [599, 436] on button "Next" at bounding box center [567, 441] width 192 height 47
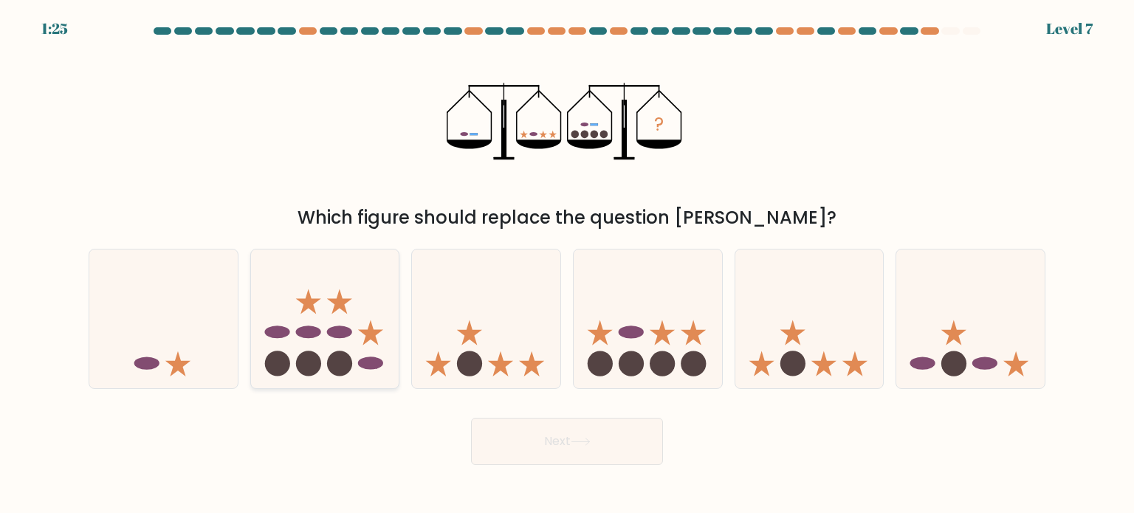
click at [306, 288] on icon at bounding box center [325, 319] width 148 height 123
click at [567, 264] on input "b." at bounding box center [567, 260] width 1 height 7
radio input "true"
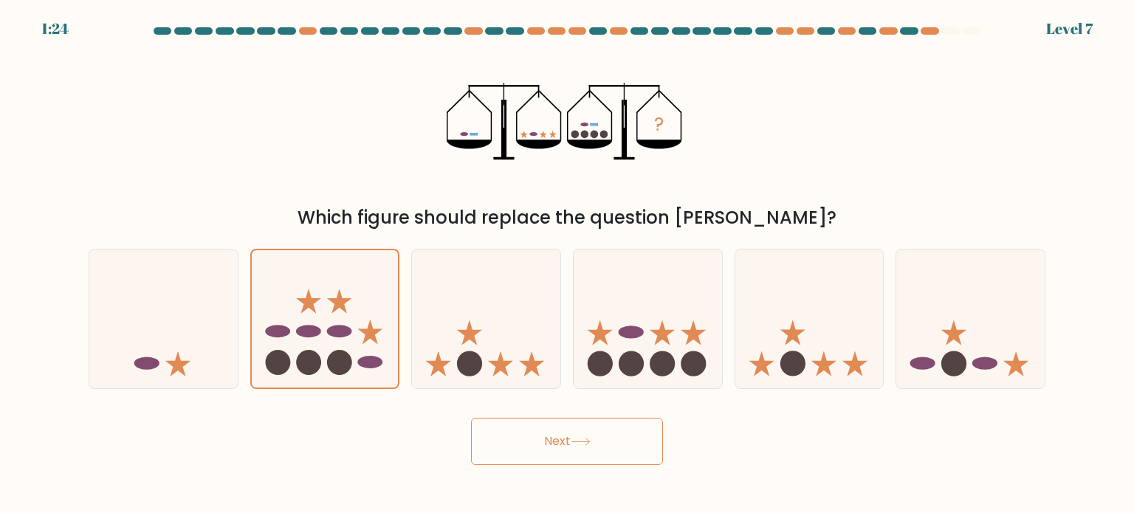
click at [571, 445] on button "Next" at bounding box center [567, 441] width 192 height 47
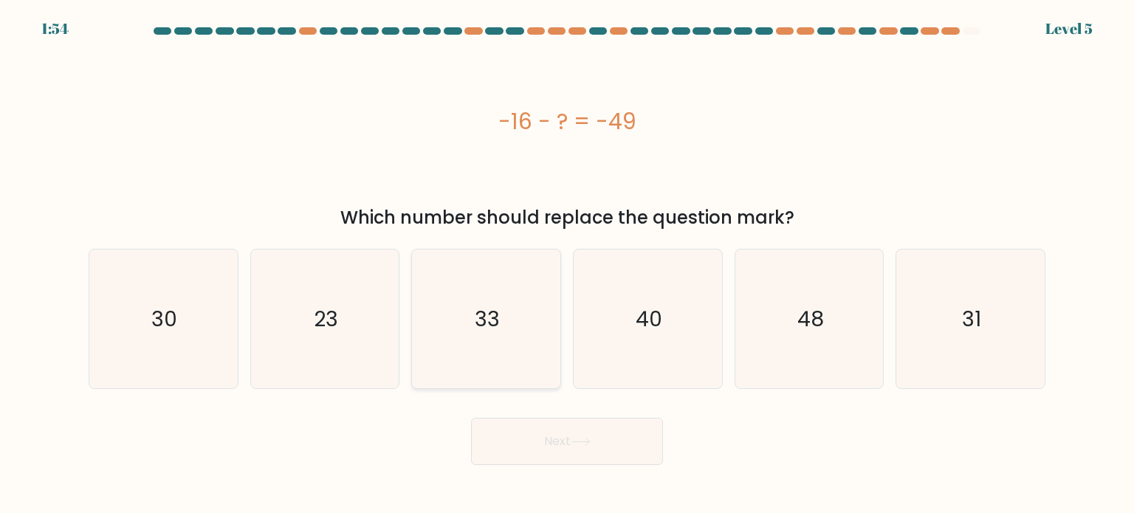
click at [505, 368] on icon "33" at bounding box center [485, 318] width 139 height 139
click at [567, 264] on input "c. 33" at bounding box center [567, 260] width 1 height 7
radio input "true"
click at [553, 441] on button "Next" at bounding box center [567, 441] width 192 height 47
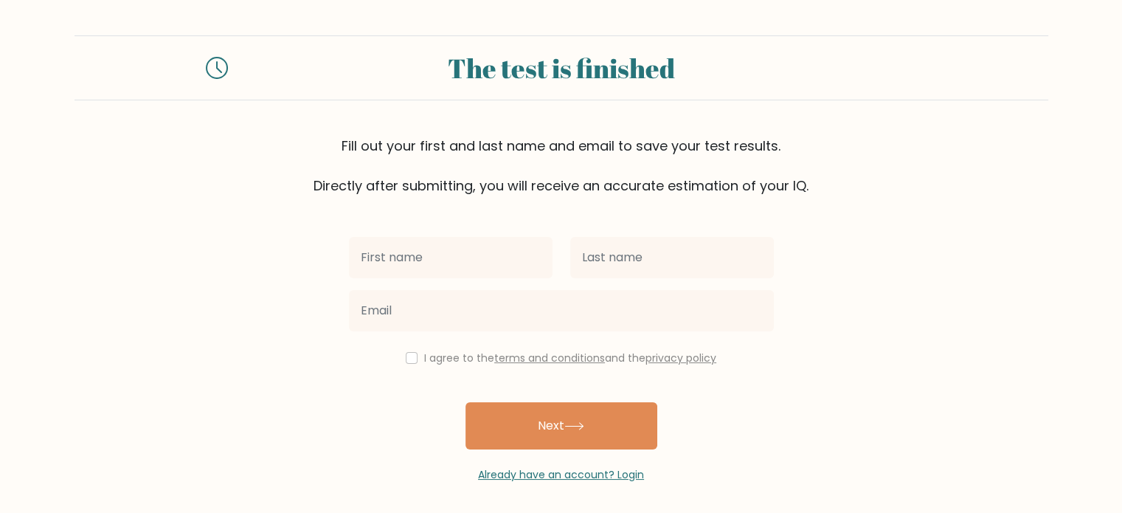
click at [424, 253] on input "text" at bounding box center [451, 257] width 204 height 41
type input "[PERSON_NAME]"
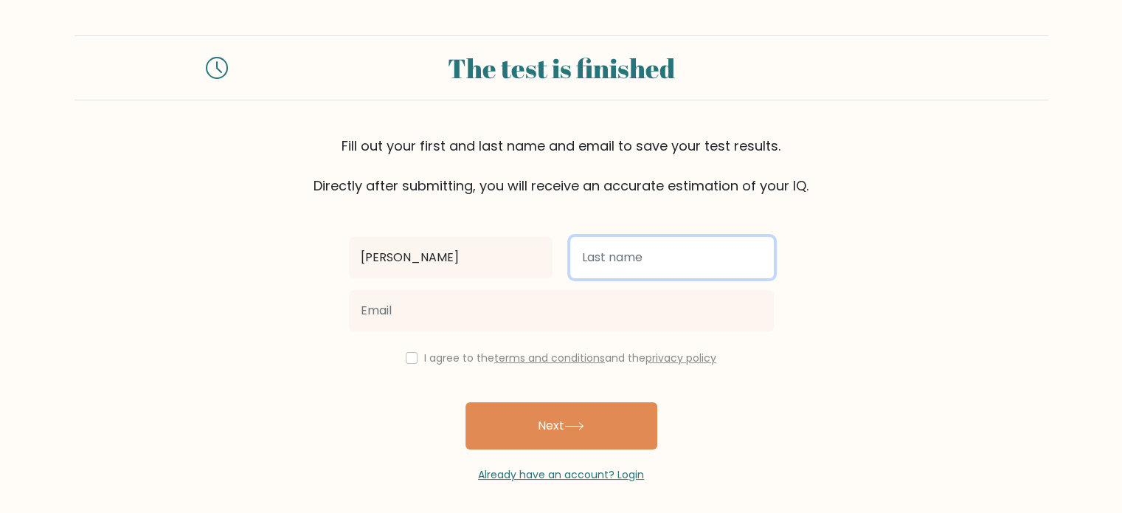
click at [656, 253] on input "text" at bounding box center [672, 257] width 204 height 41
type input "[PERSON_NAME]"
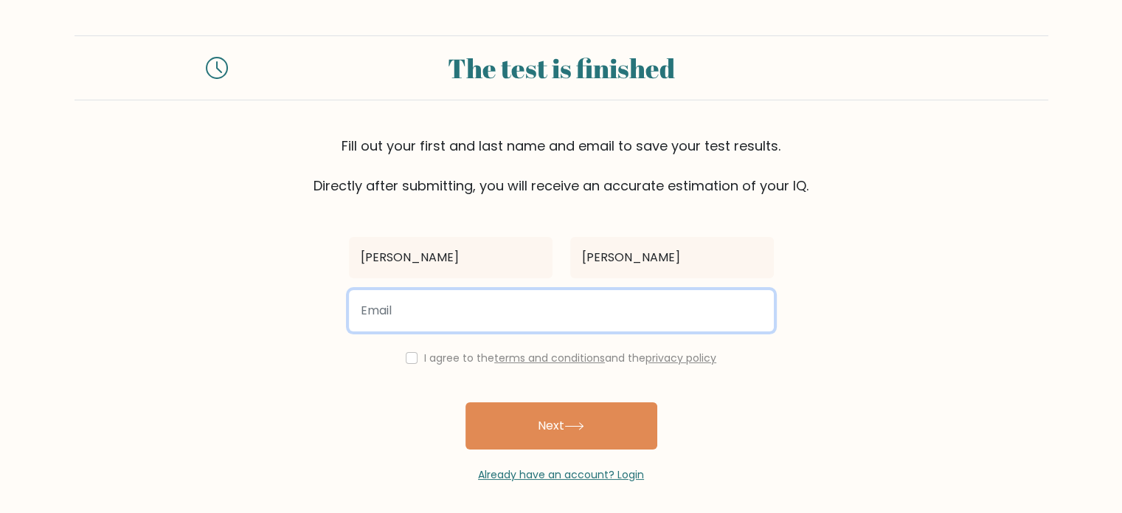
click at [617, 311] on input "email" at bounding box center [561, 310] width 425 height 41
type input "jarohughes2005@gmail.com"
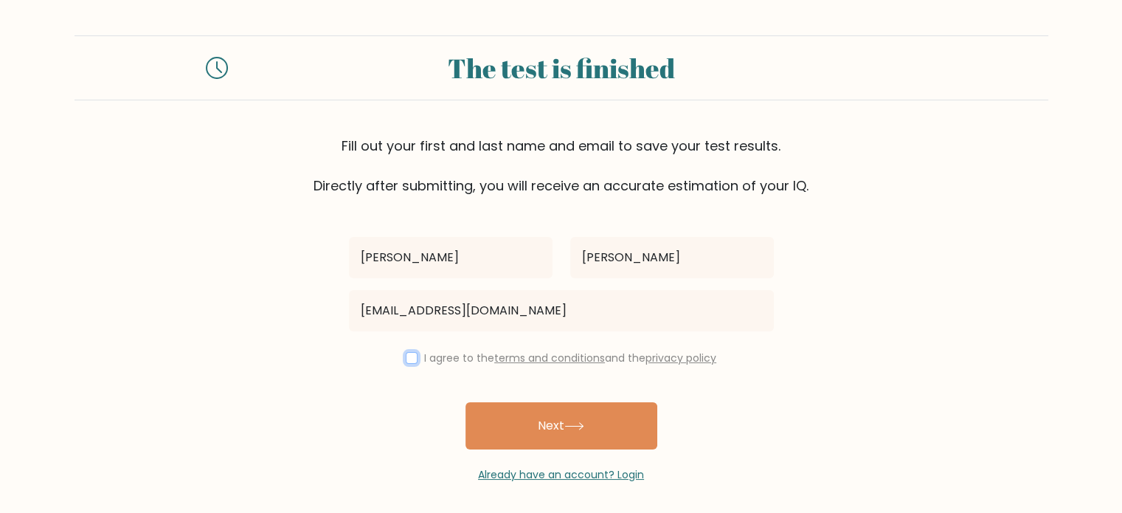
click at [410, 359] on input "checkbox" at bounding box center [412, 358] width 12 height 12
checkbox input "true"
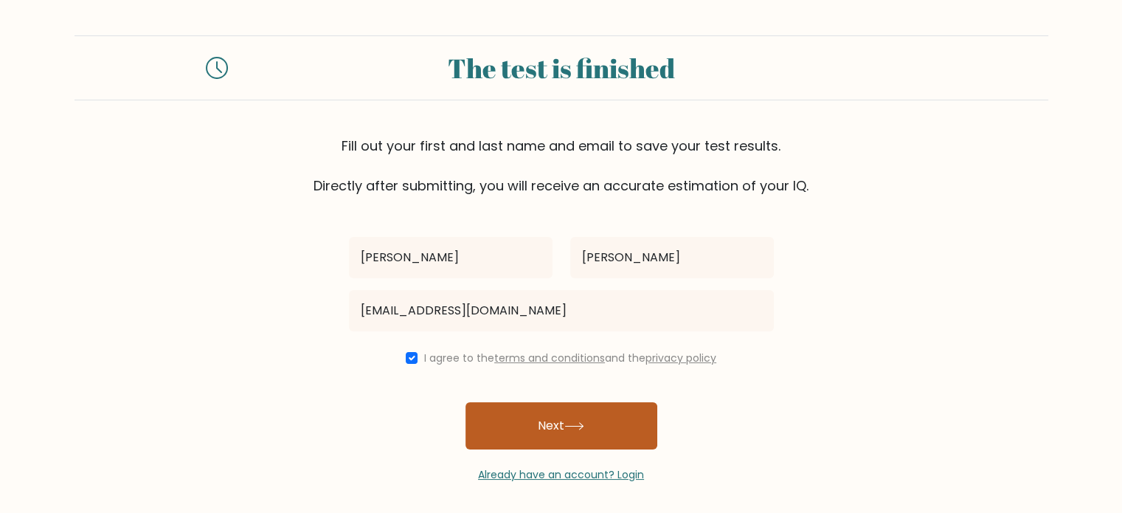
click at [522, 427] on button "Next" at bounding box center [562, 425] width 192 height 47
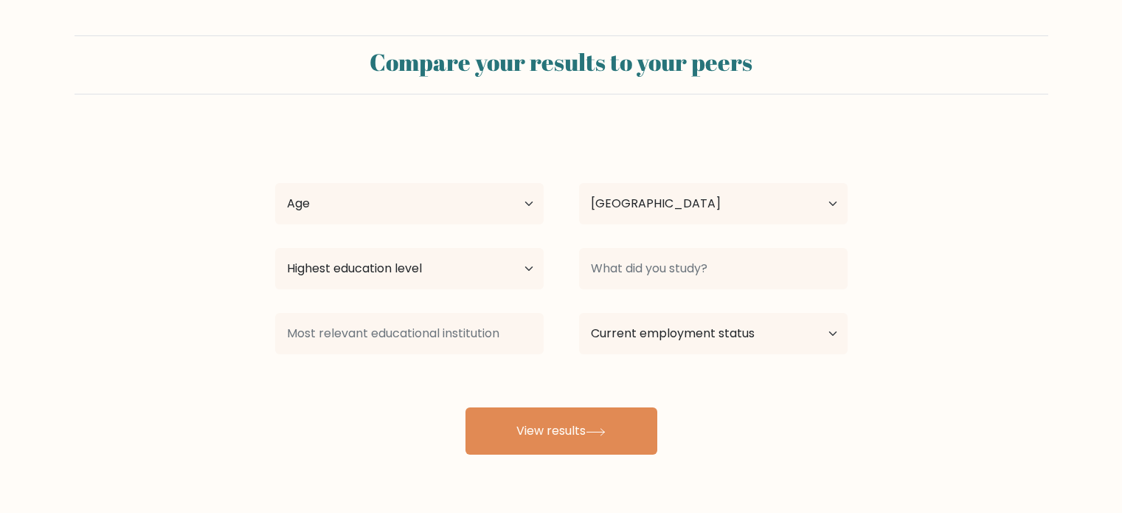
select select "GB"
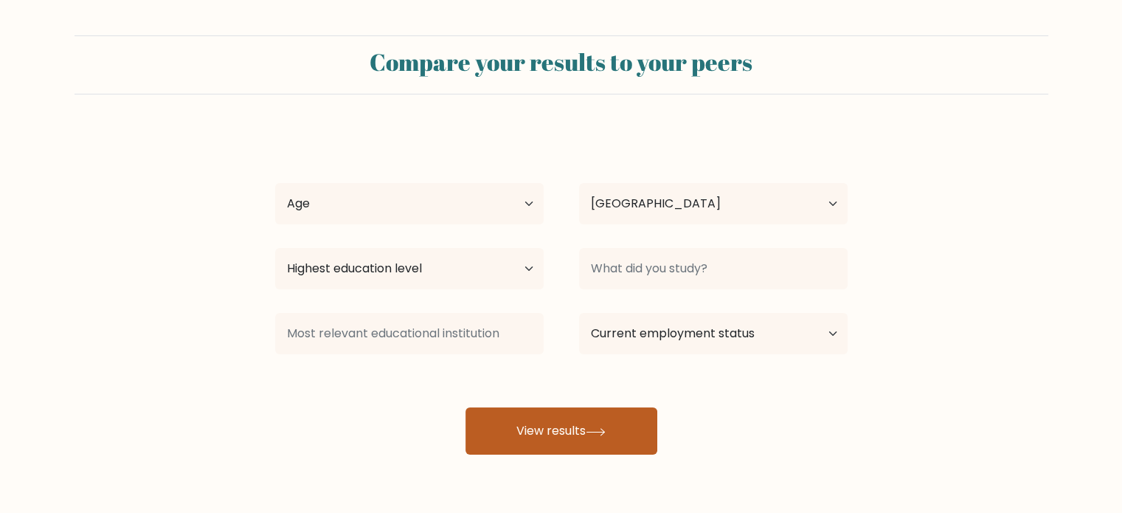
click at [525, 427] on button "View results" at bounding box center [562, 430] width 192 height 47
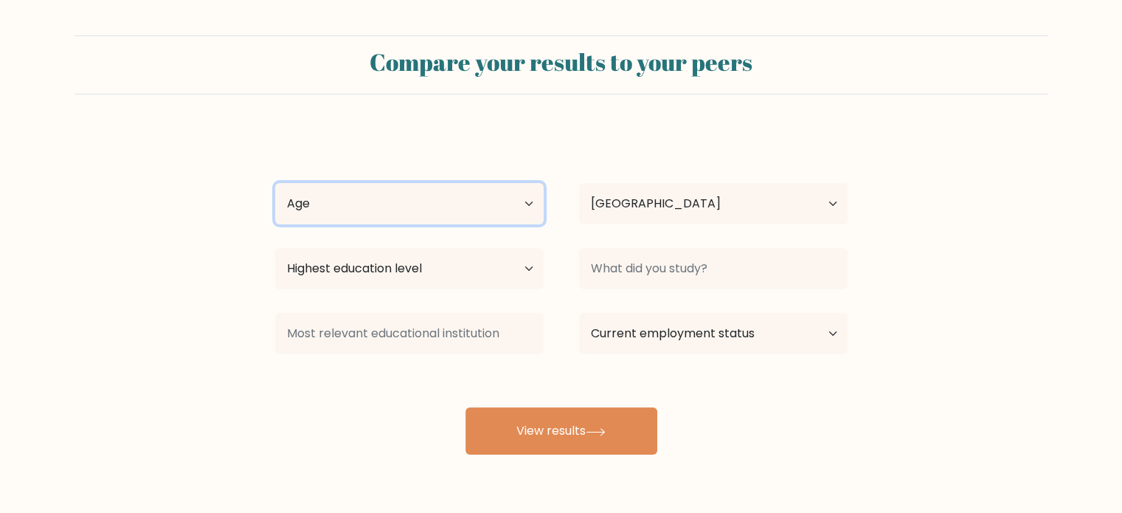
click at [480, 185] on select "Age Under [DEMOGRAPHIC_DATA] [DEMOGRAPHIC_DATA] [DEMOGRAPHIC_DATA] [DEMOGRAPHIC…" at bounding box center [409, 203] width 269 height 41
select select "18_24"
click at [275, 183] on select "Age Under [DEMOGRAPHIC_DATA] [DEMOGRAPHIC_DATA] [DEMOGRAPHIC_DATA] [DEMOGRAPHIC…" at bounding box center [409, 203] width 269 height 41
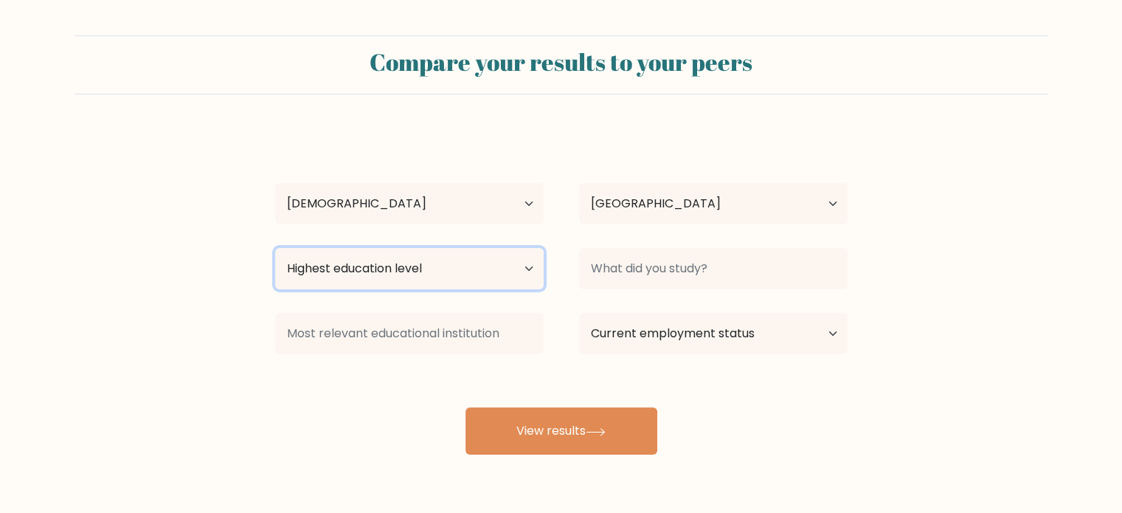
click at [476, 282] on select "Highest education level No schooling Primary Lower Secondary Upper Secondary Oc…" at bounding box center [409, 268] width 269 height 41
click at [575, 386] on div "[PERSON_NAME] Age Under [DEMOGRAPHIC_DATA] [DEMOGRAPHIC_DATA] [DEMOGRAPHIC_DATA…" at bounding box center [561, 292] width 590 height 325
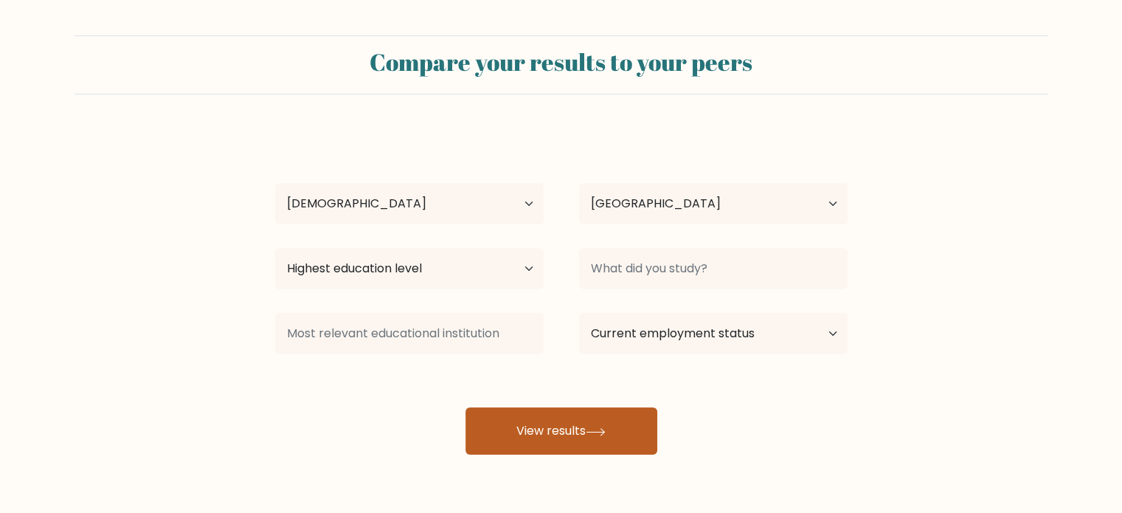
click at [558, 428] on button "View results" at bounding box center [562, 430] width 192 height 47
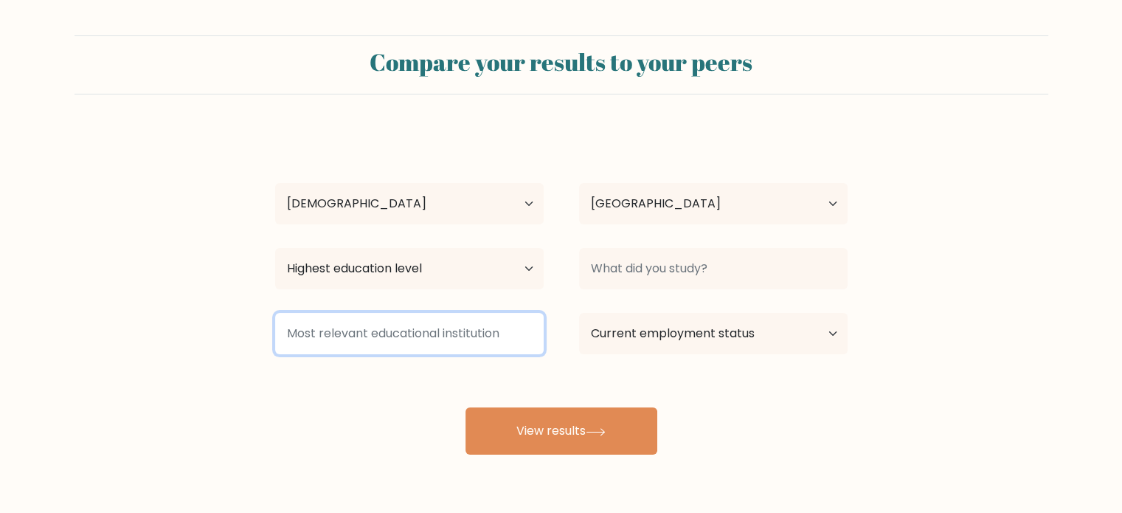
click at [488, 342] on input at bounding box center [409, 333] width 269 height 41
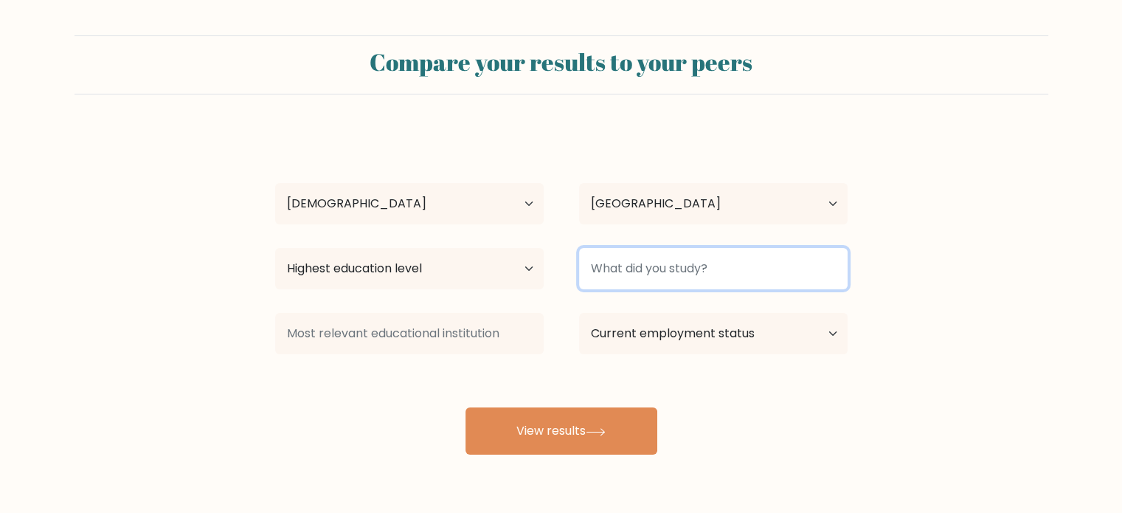
click at [629, 283] on input at bounding box center [713, 268] width 269 height 41
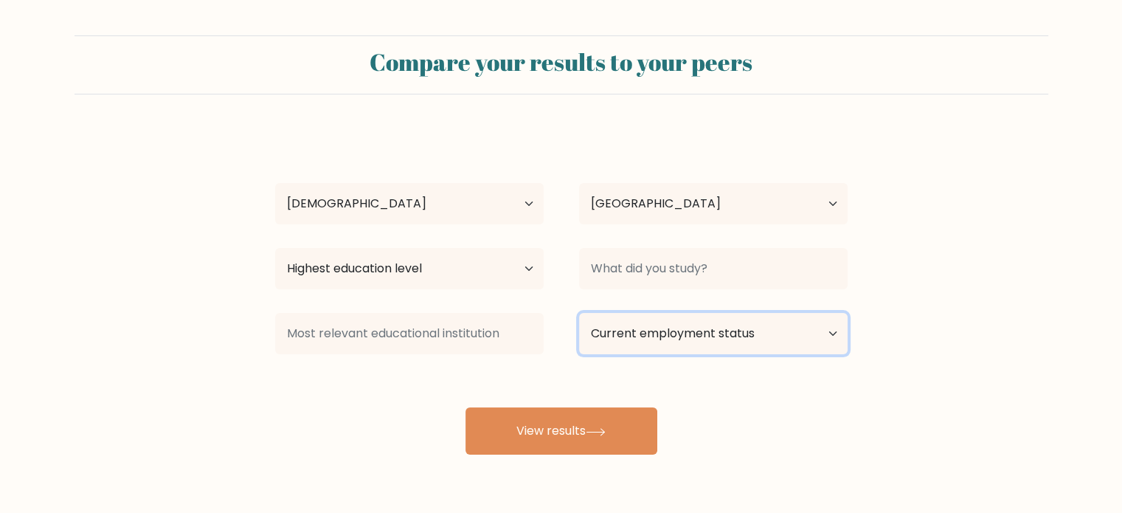
click at [646, 336] on select "Current employment status Employed Student Retired Other / prefer not to answer" at bounding box center [713, 333] width 269 height 41
select select "student"
click at [579, 313] on select "Current employment status Employed Student Retired Other / prefer not to answer" at bounding box center [713, 333] width 269 height 41
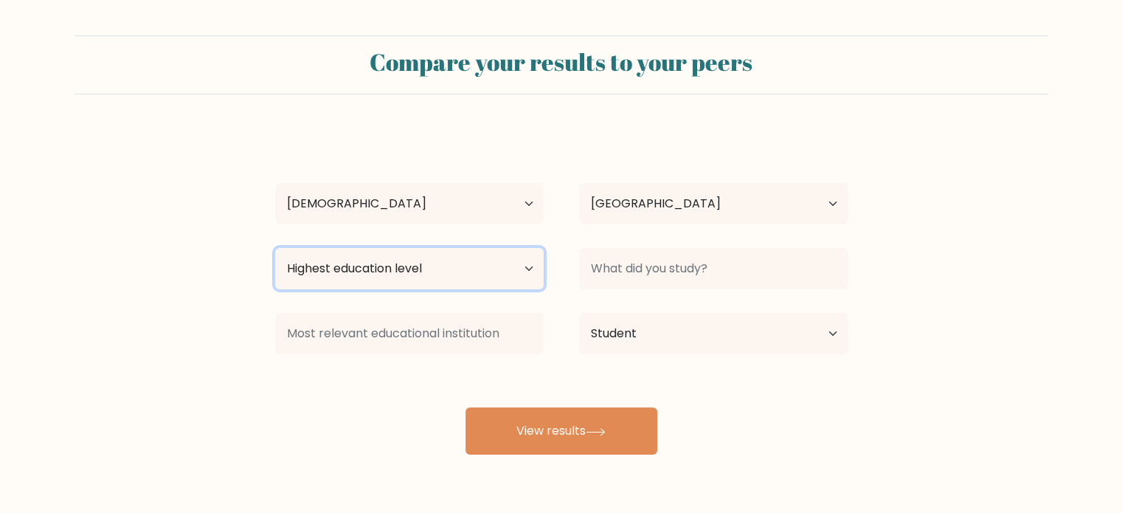
click at [478, 263] on select "Highest education level No schooling Primary Lower Secondary Upper Secondary Oc…" at bounding box center [409, 268] width 269 height 41
select select "bachelors_degree"
click at [275, 248] on select "Highest education level No schooling Primary Lower Secondary Upper Secondary Oc…" at bounding box center [409, 268] width 269 height 41
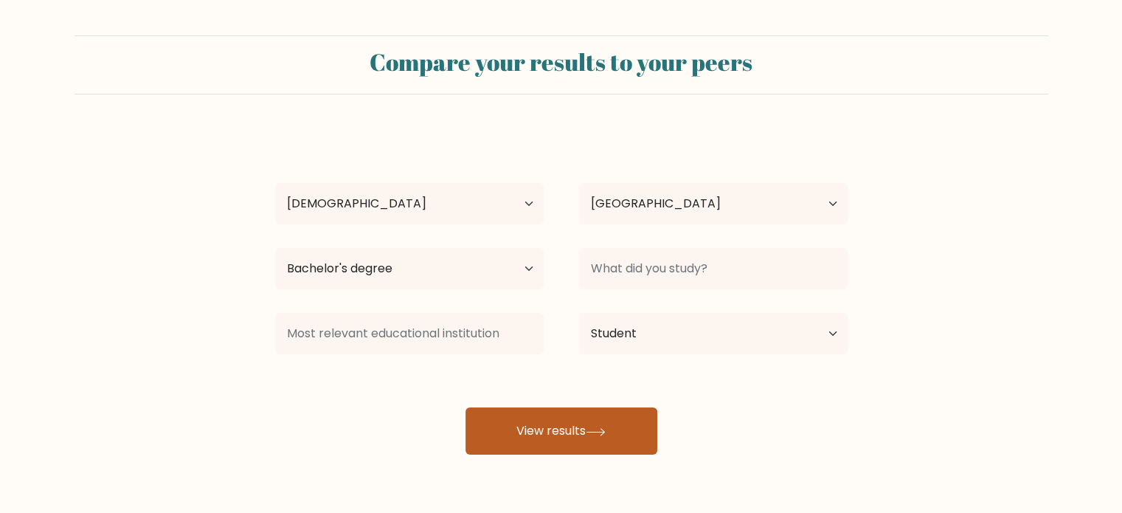
click at [526, 433] on button "View results" at bounding box center [562, 430] width 192 height 47
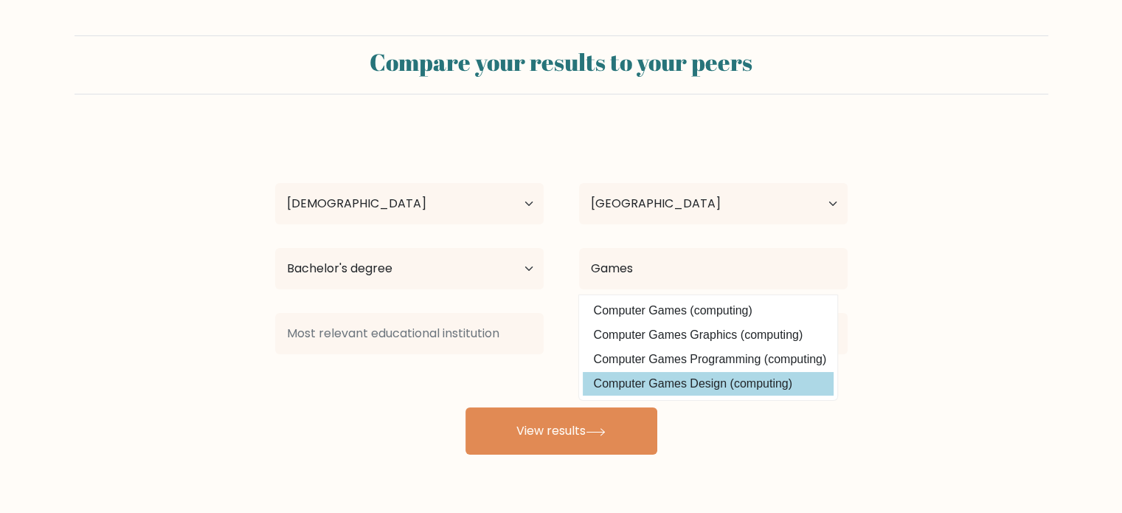
click at [638, 380] on option "Computer Games Design (computing)" at bounding box center [708, 384] width 251 height 24
type input "Computer Games Design"
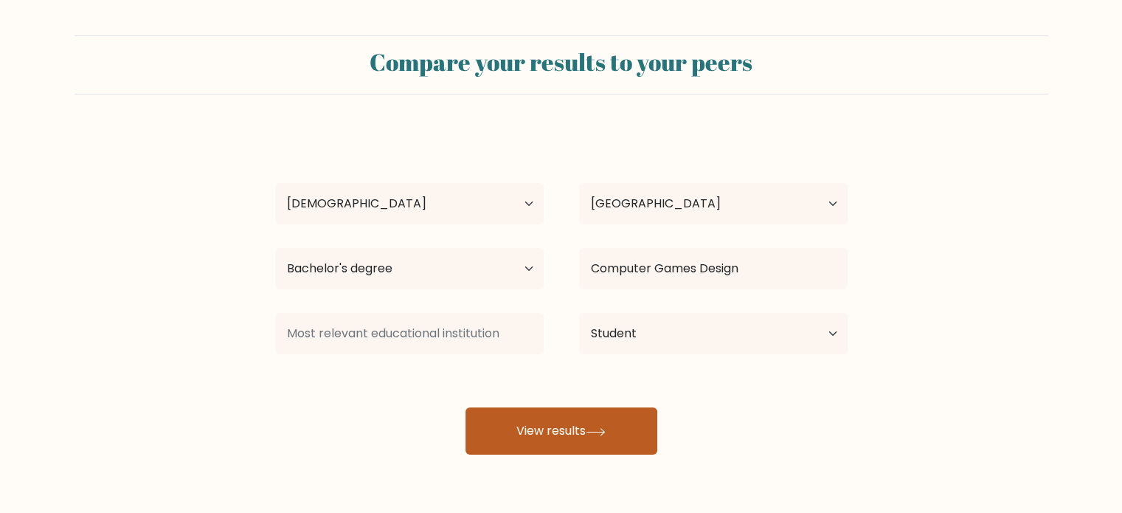
click at [602, 423] on button "View results" at bounding box center [562, 430] width 192 height 47
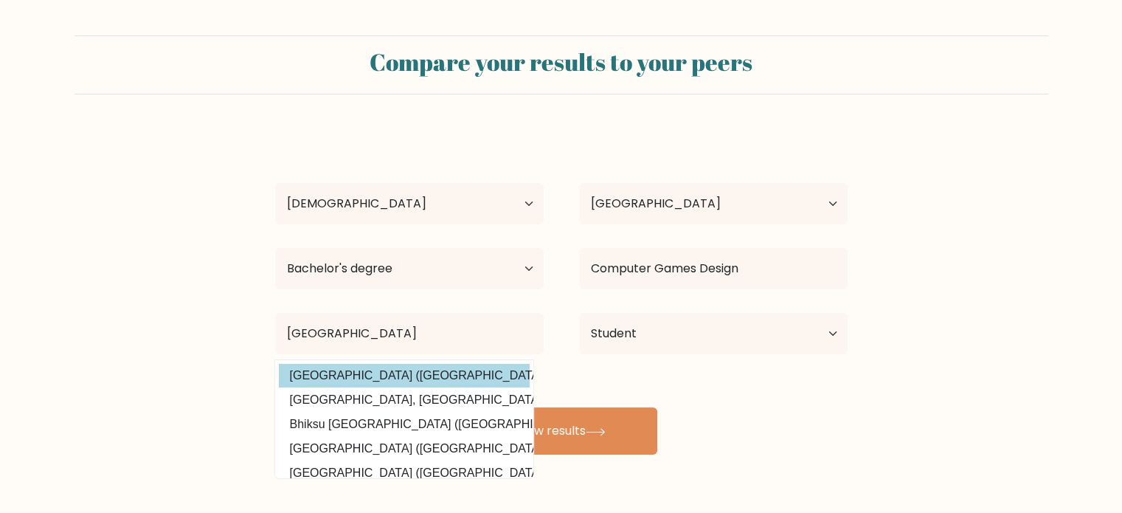
click at [411, 373] on option "University of Central Lancashire (United Kingdom)" at bounding box center [404, 376] width 251 height 24
type input "[GEOGRAPHIC_DATA]"
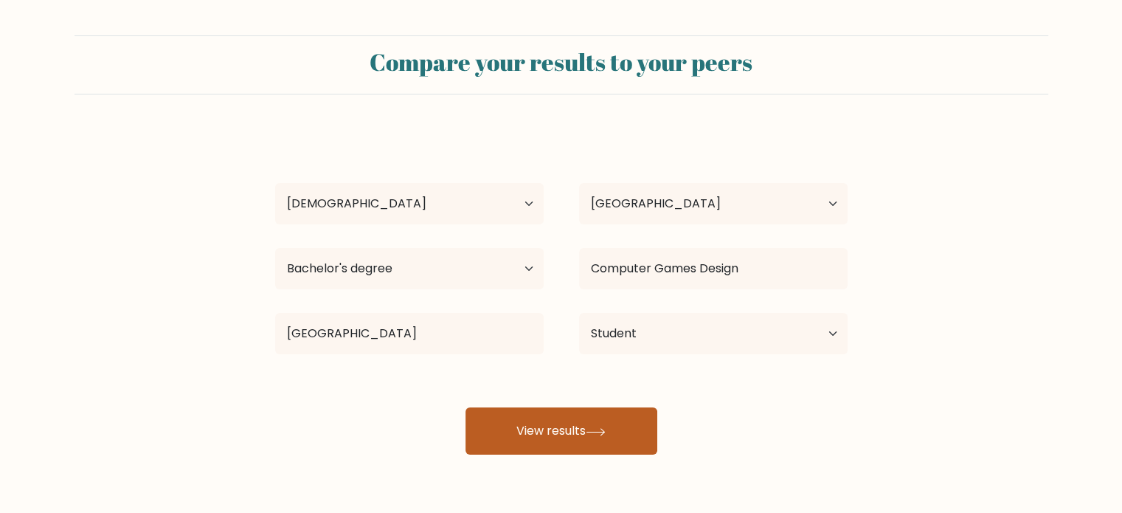
click at [487, 439] on button "View results" at bounding box center [562, 430] width 192 height 47
